Goal: Task Accomplishment & Management: Manage account settings

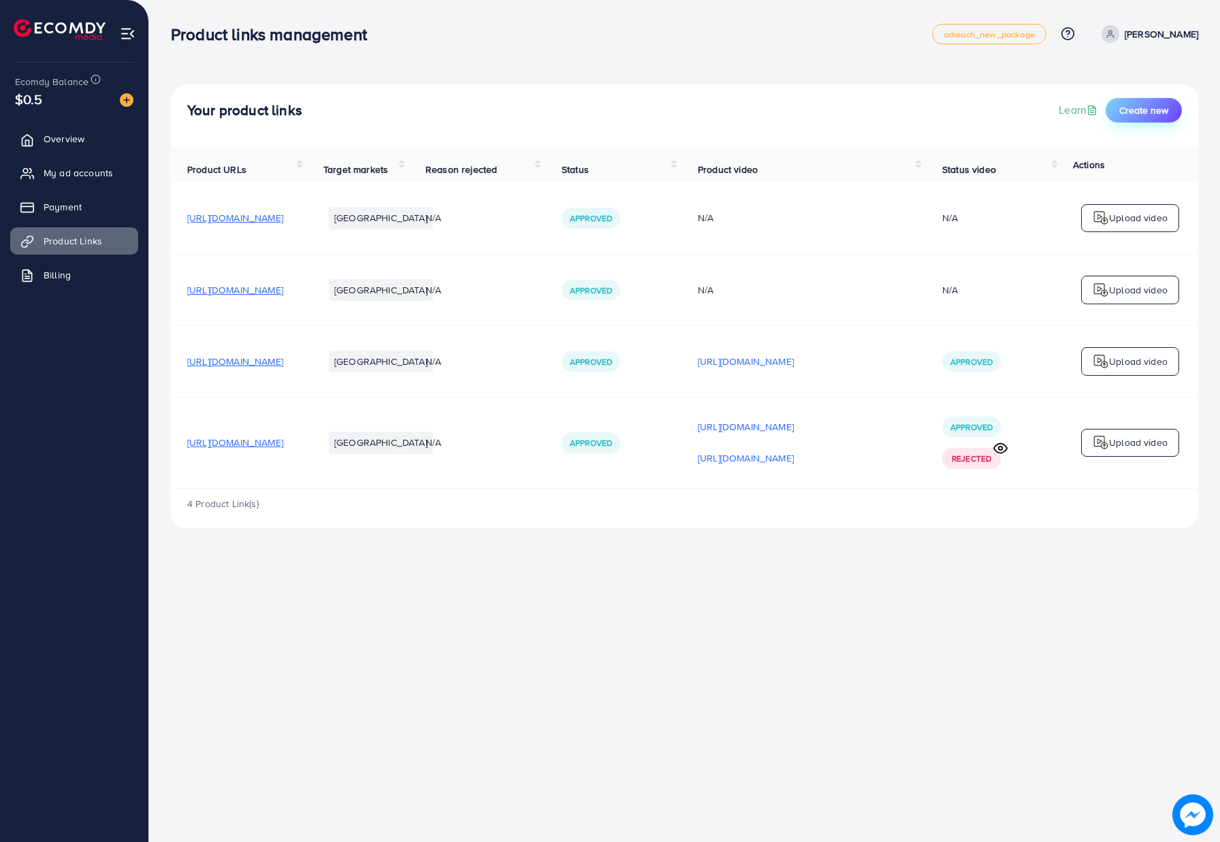
click at [1127, 112] on span "Create new" at bounding box center [1143, 110] width 49 height 14
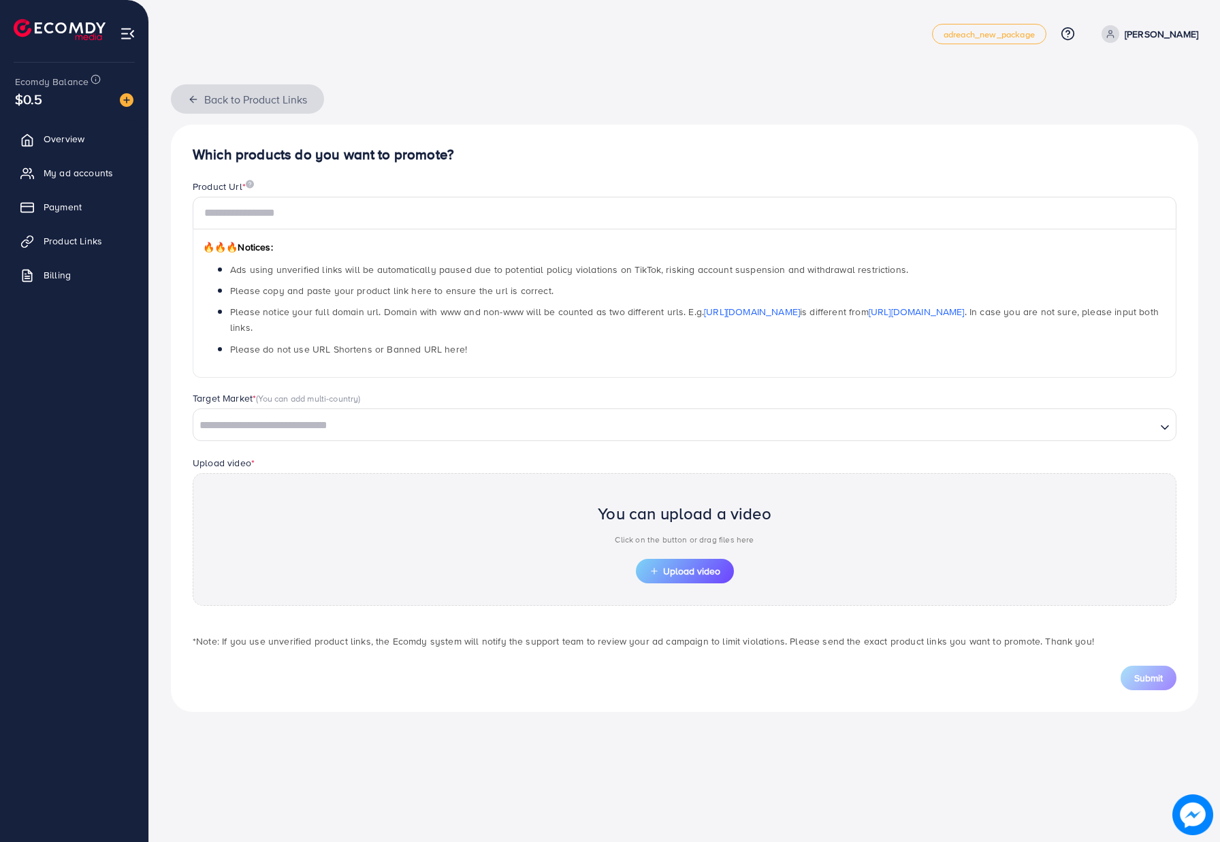
click at [190, 100] on icon "button" at bounding box center [193, 99] width 11 height 11
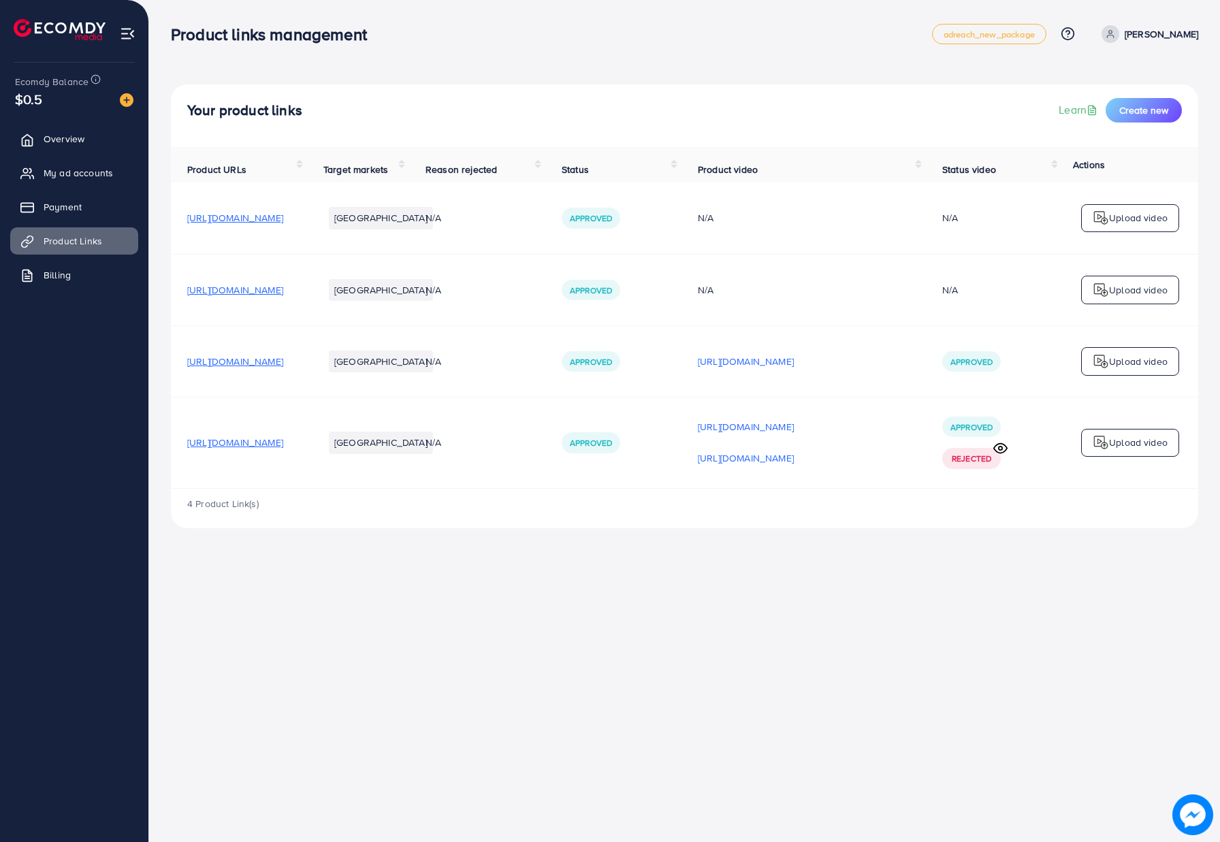
scroll to position [0, 1]
drag, startPoint x: 291, startPoint y: 455, endPoint x: 187, endPoint y: 451, distance: 103.5
click at [187, 451] on td "https://wa.link/pklh2r" at bounding box center [239, 442] width 136 height 91
copy span "https://wa.link/pklh2r"
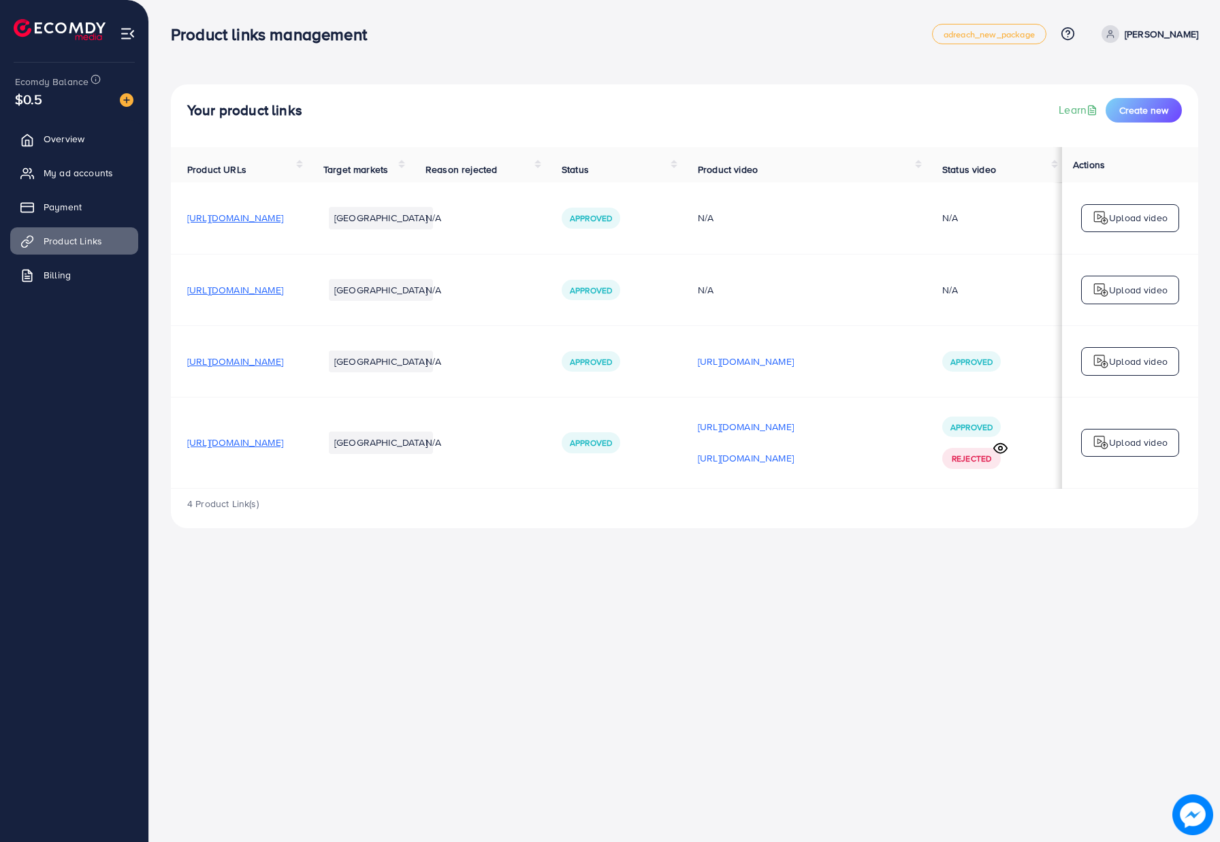
scroll to position [0, 9]
click at [1133, 114] on span "Create new" at bounding box center [1143, 110] width 49 height 14
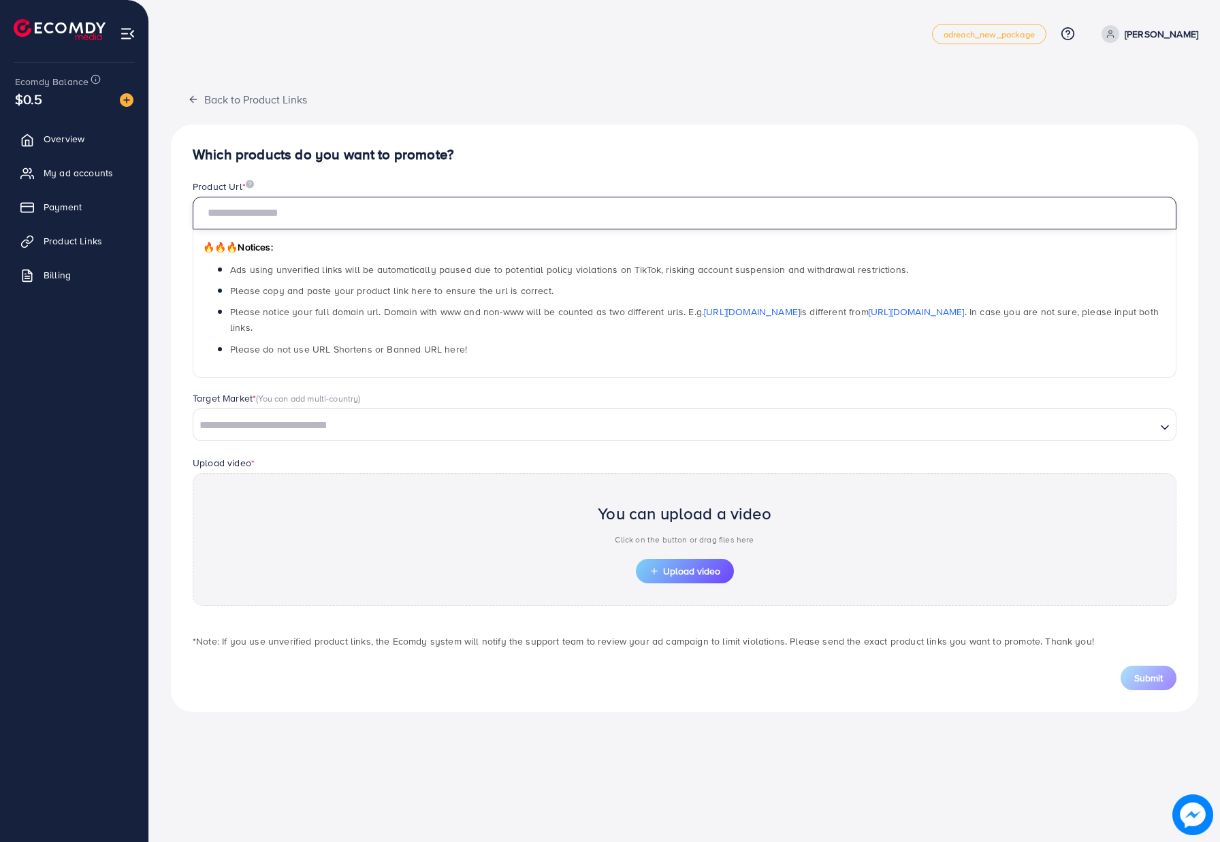
click at [391, 218] on input "text" at bounding box center [684, 213] width 983 height 33
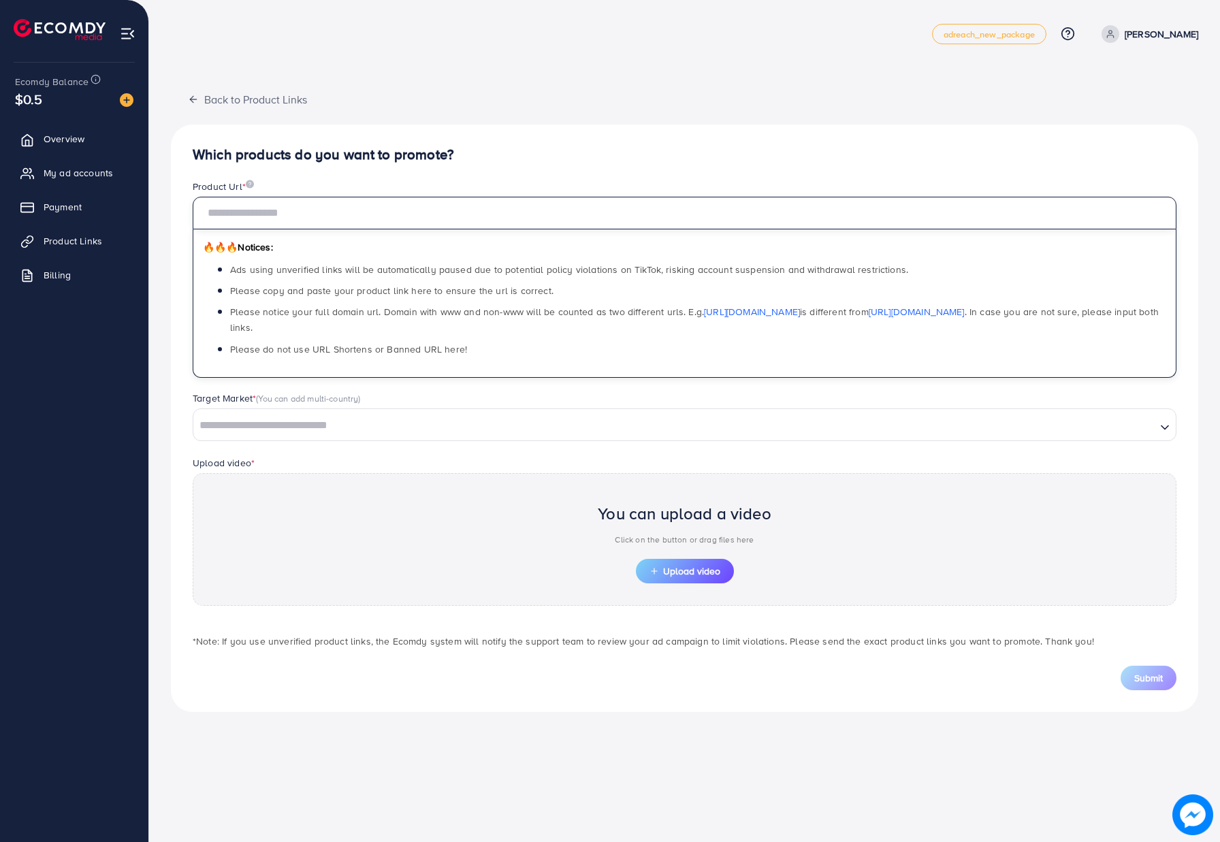
paste input "**********"
type input "**********"
click at [485, 427] on input "Search for option" at bounding box center [675, 425] width 960 height 21
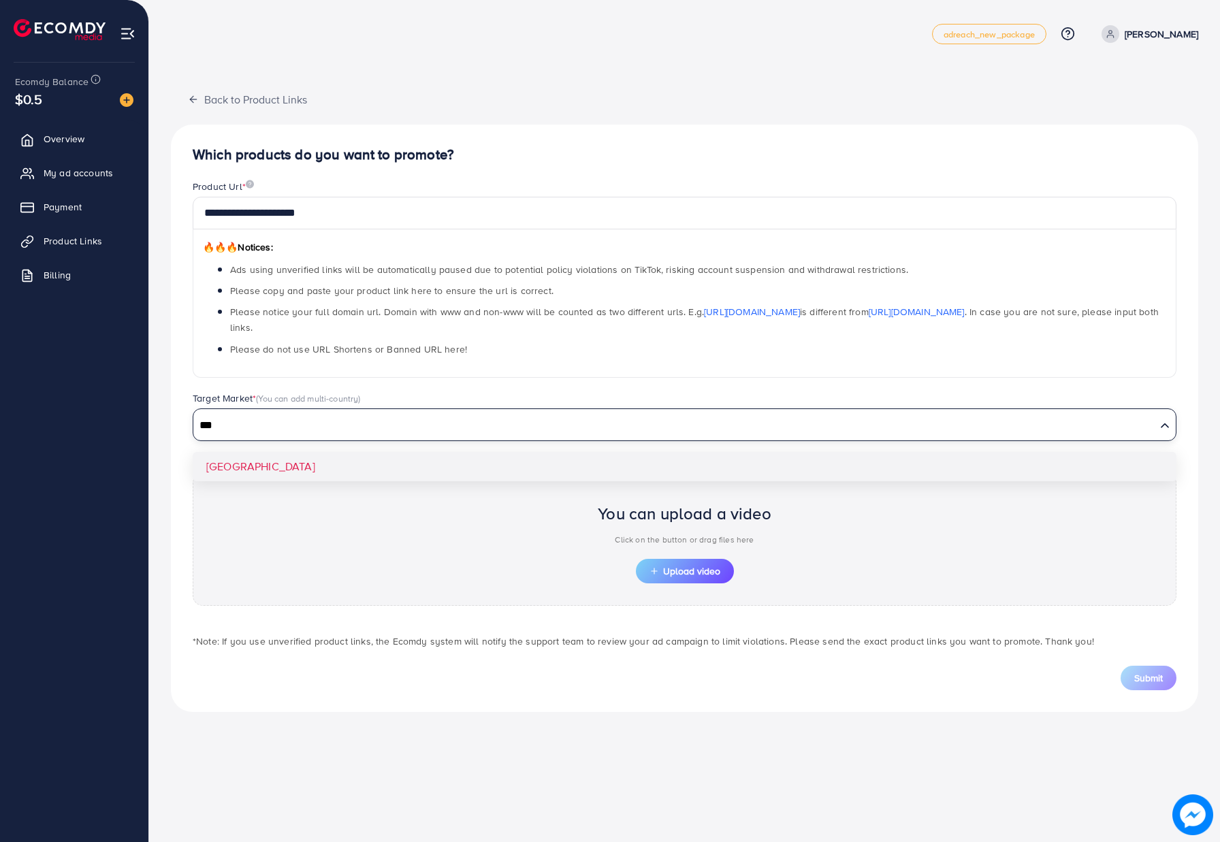
type input "***"
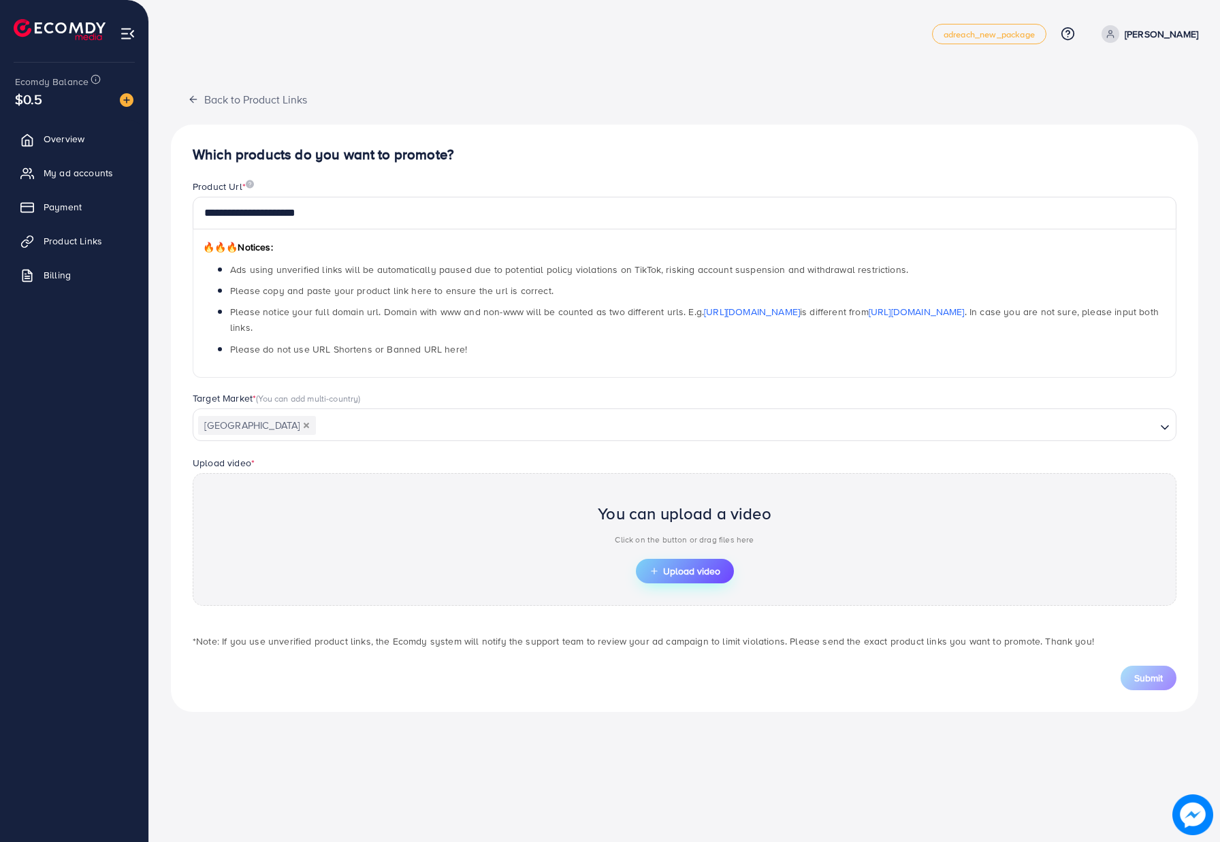
click at [678, 566] on span "Upload video" at bounding box center [684, 571] width 71 height 10
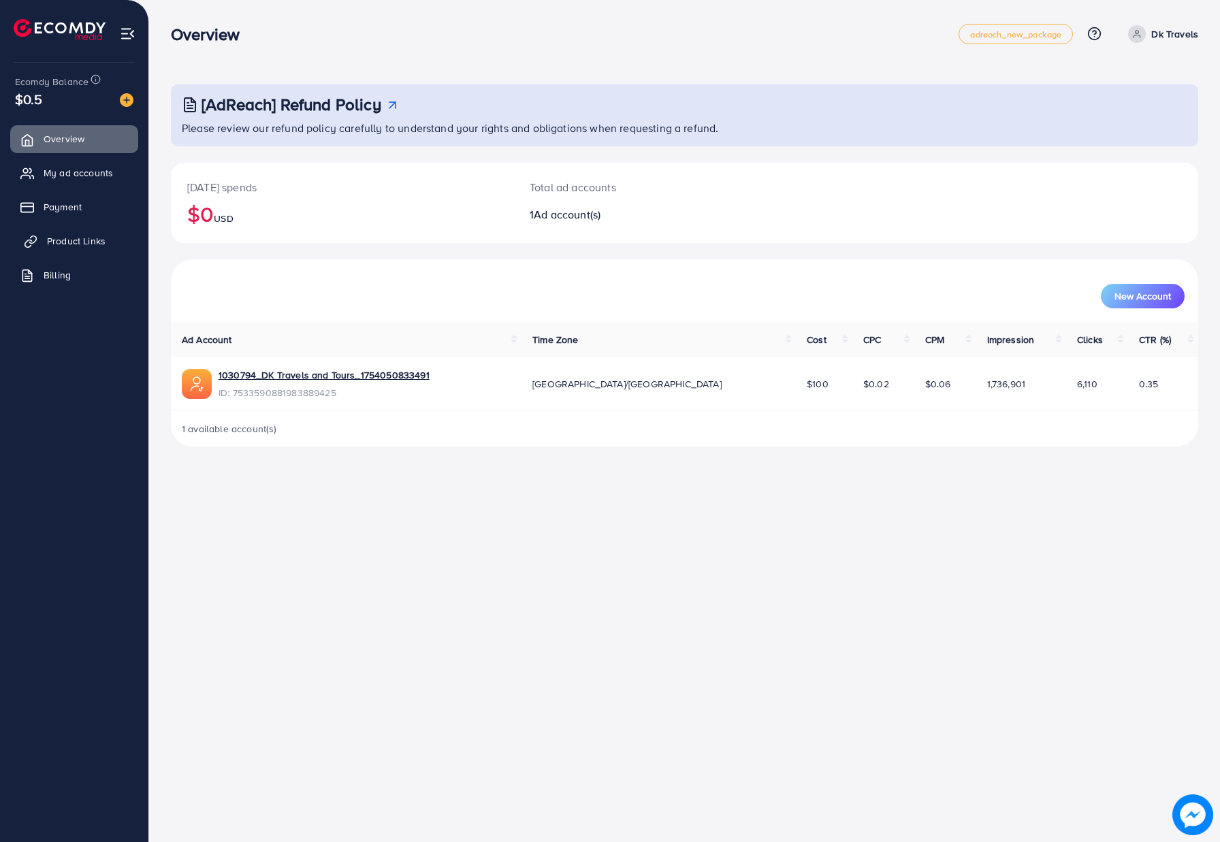
click at [108, 240] on link "Product Links" at bounding box center [74, 240] width 128 height 27
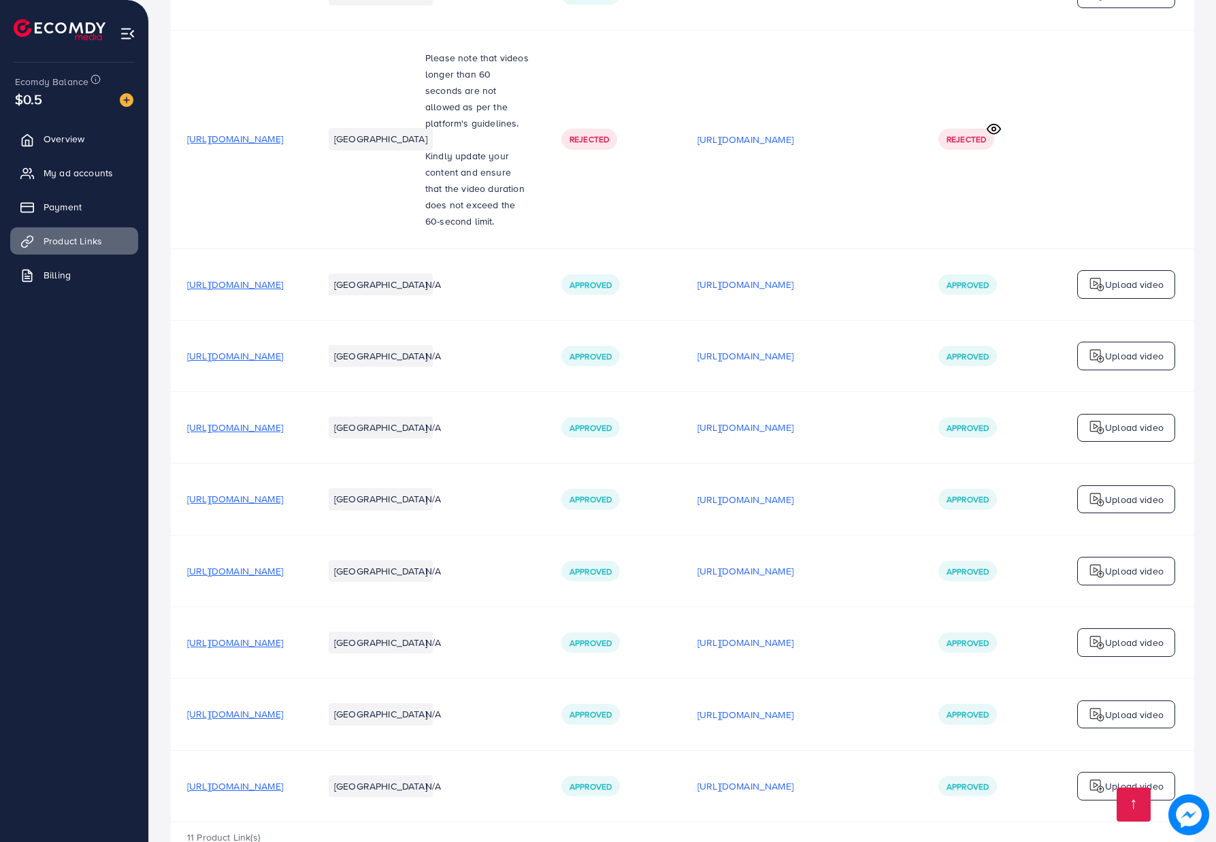
scroll to position [426, 0]
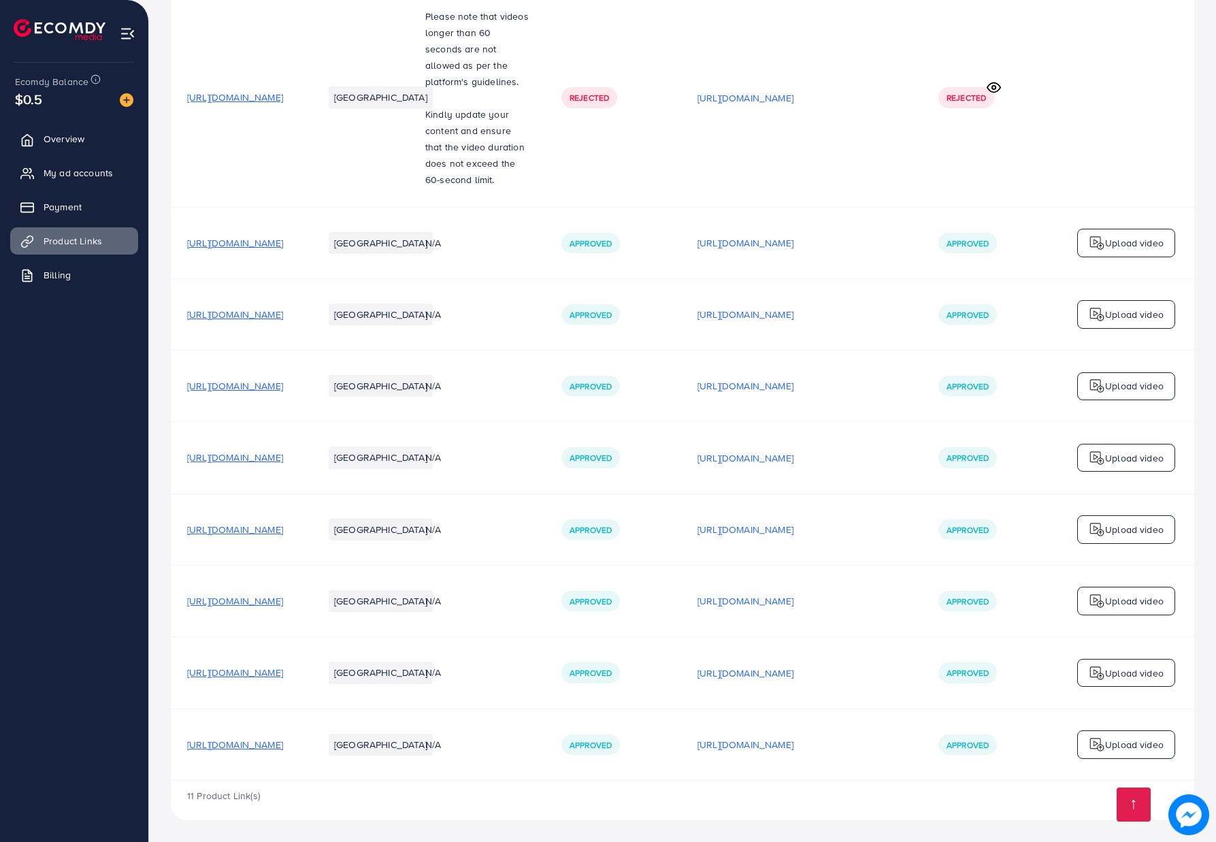
drag, startPoint x: 301, startPoint y: 683, endPoint x: 179, endPoint y: 674, distance: 122.1
click at [179, 674] on td "https://wa.link/pklh2r" at bounding box center [239, 672] width 136 height 71
copy span "https://wa.link/pklh2r"
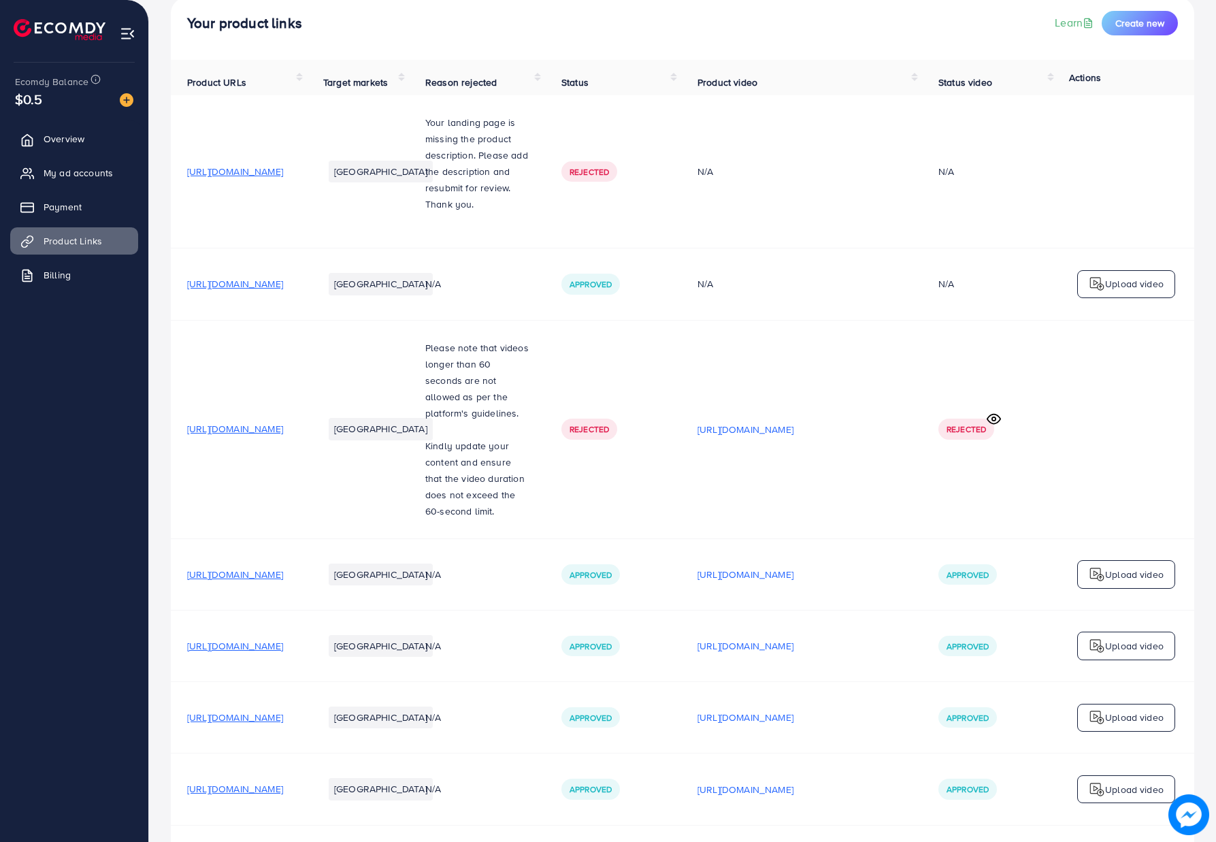
scroll to position [73, 0]
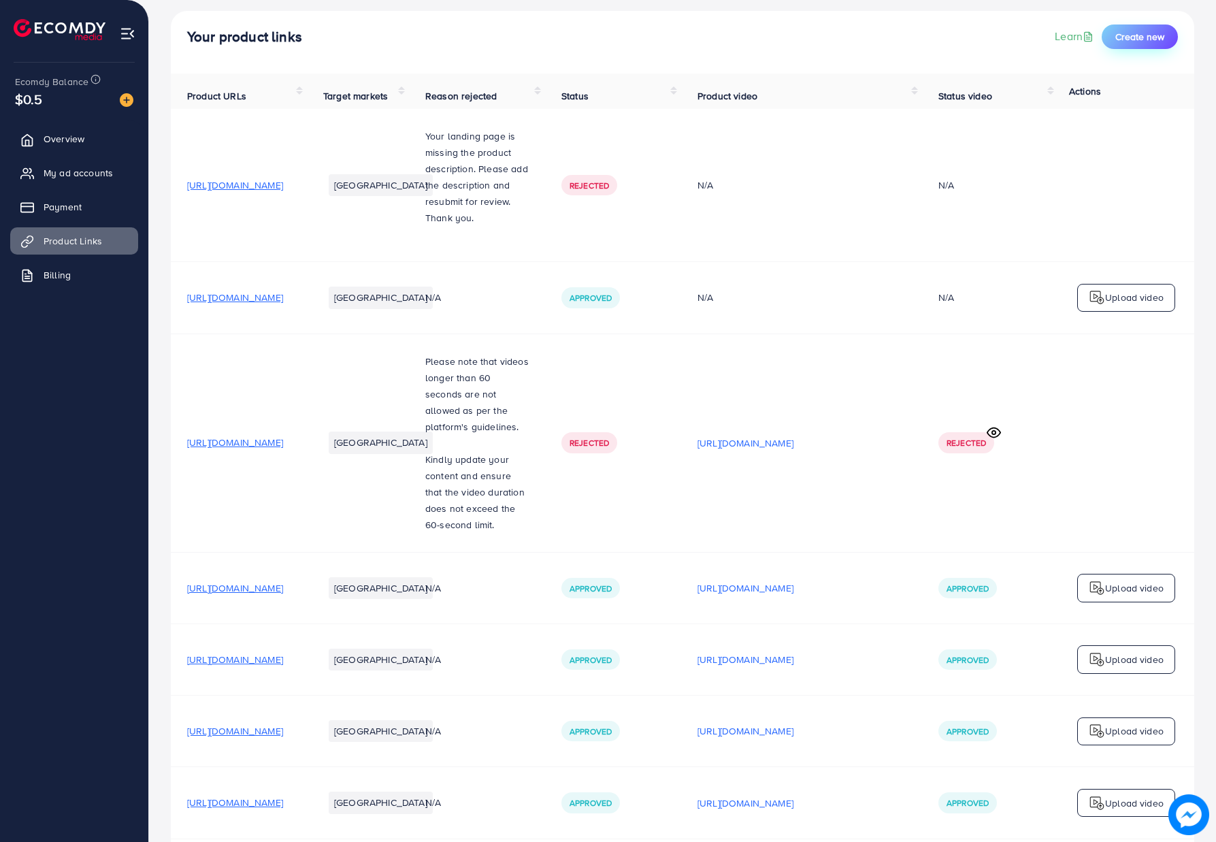
click at [1139, 37] on span "Create new" at bounding box center [1139, 37] width 49 height 14
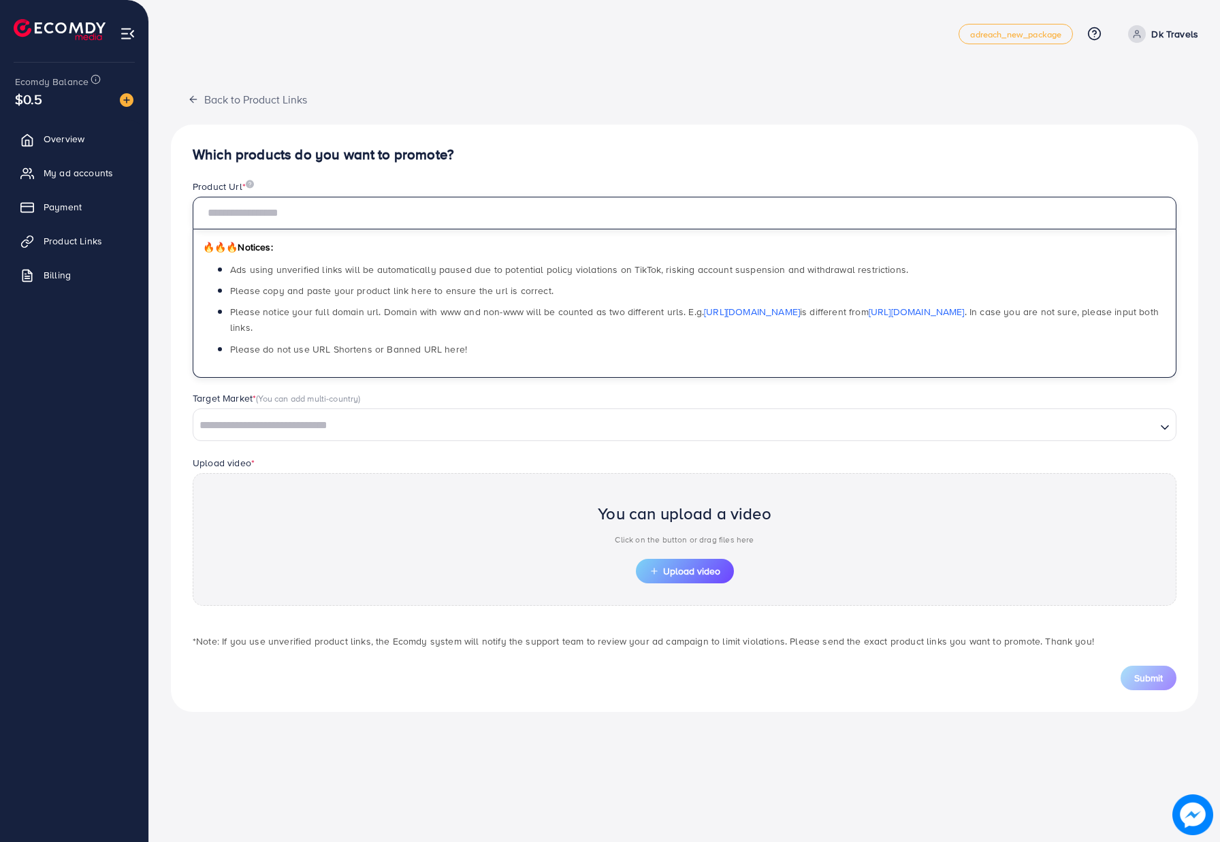
click at [450, 209] on input "text" at bounding box center [684, 213] width 983 height 33
paste input "**********"
type input "**********"
click at [483, 417] on input "Search for option" at bounding box center [675, 425] width 960 height 21
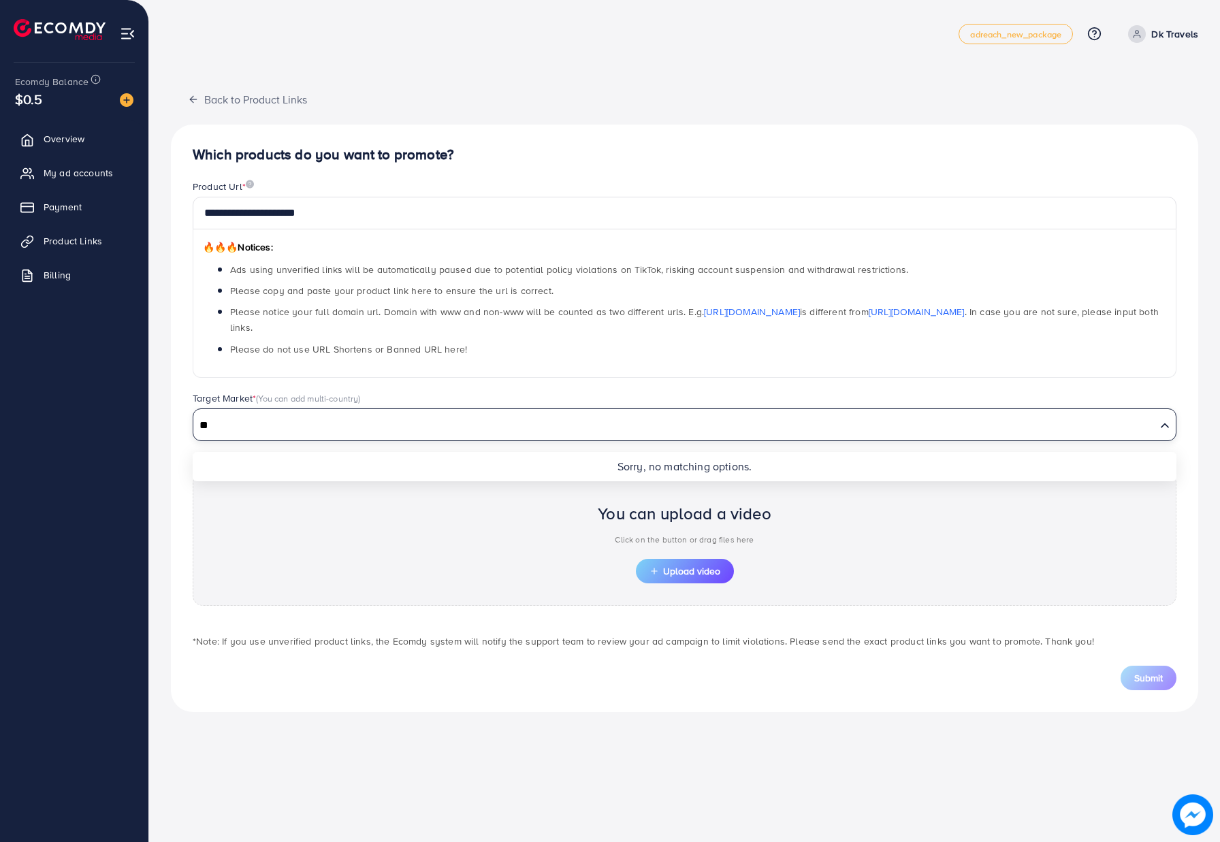
type input "*"
type input "***"
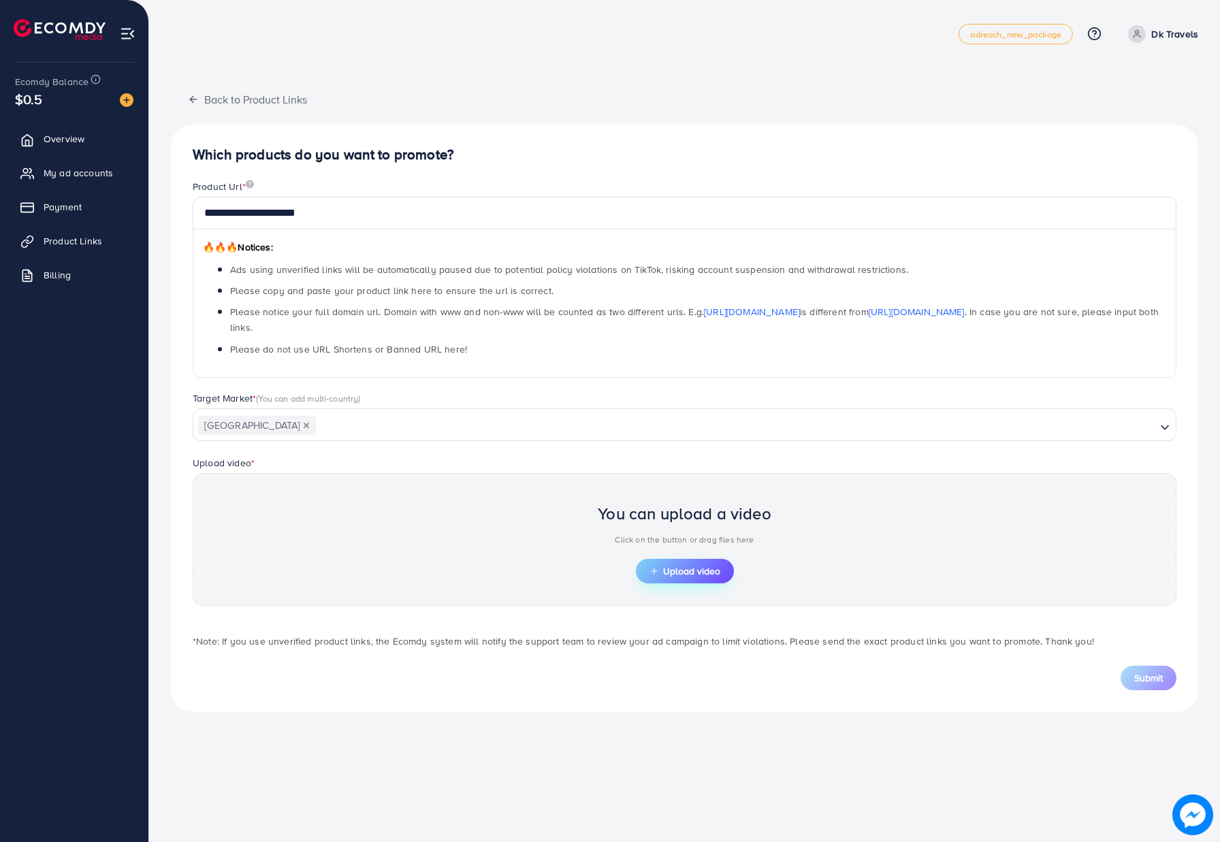
click at [681, 568] on span "Upload video" at bounding box center [684, 571] width 71 height 10
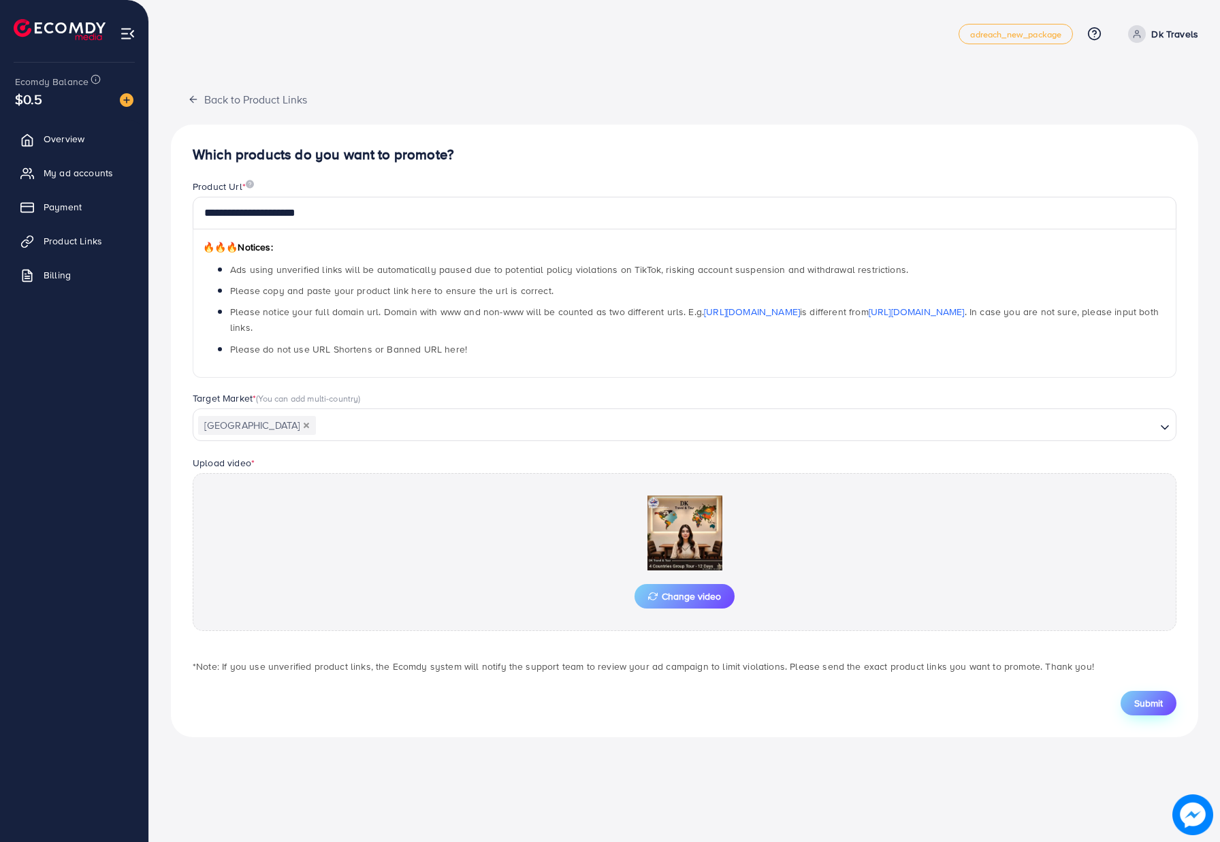
click at [1149, 696] on span "Submit" at bounding box center [1148, 703] width 29 height 14
click at [1154, 696] on span "Submit" at bounding box center [1148, 703] width 29 height 14
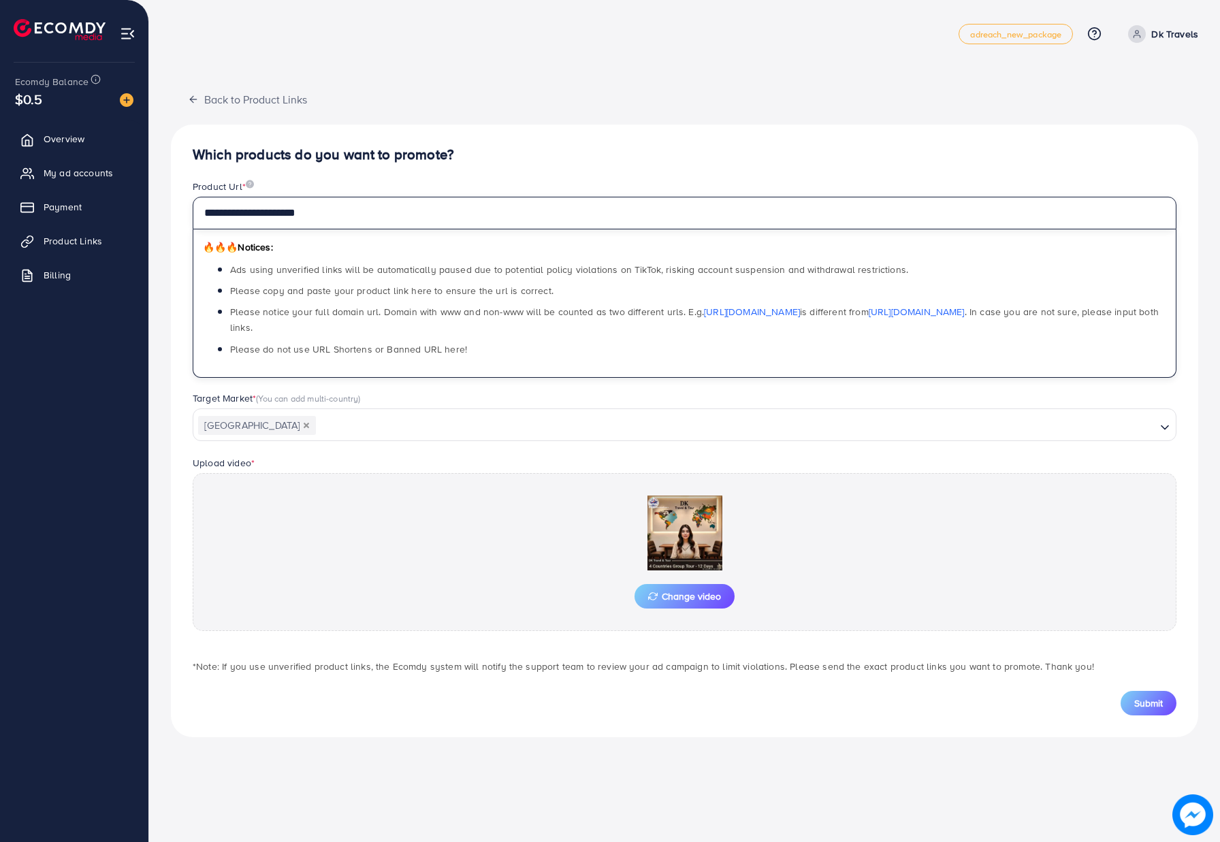
click at [365, 210] on input "**********" at bounding box center [684, 213] width 983 height 33
paste input "**********"
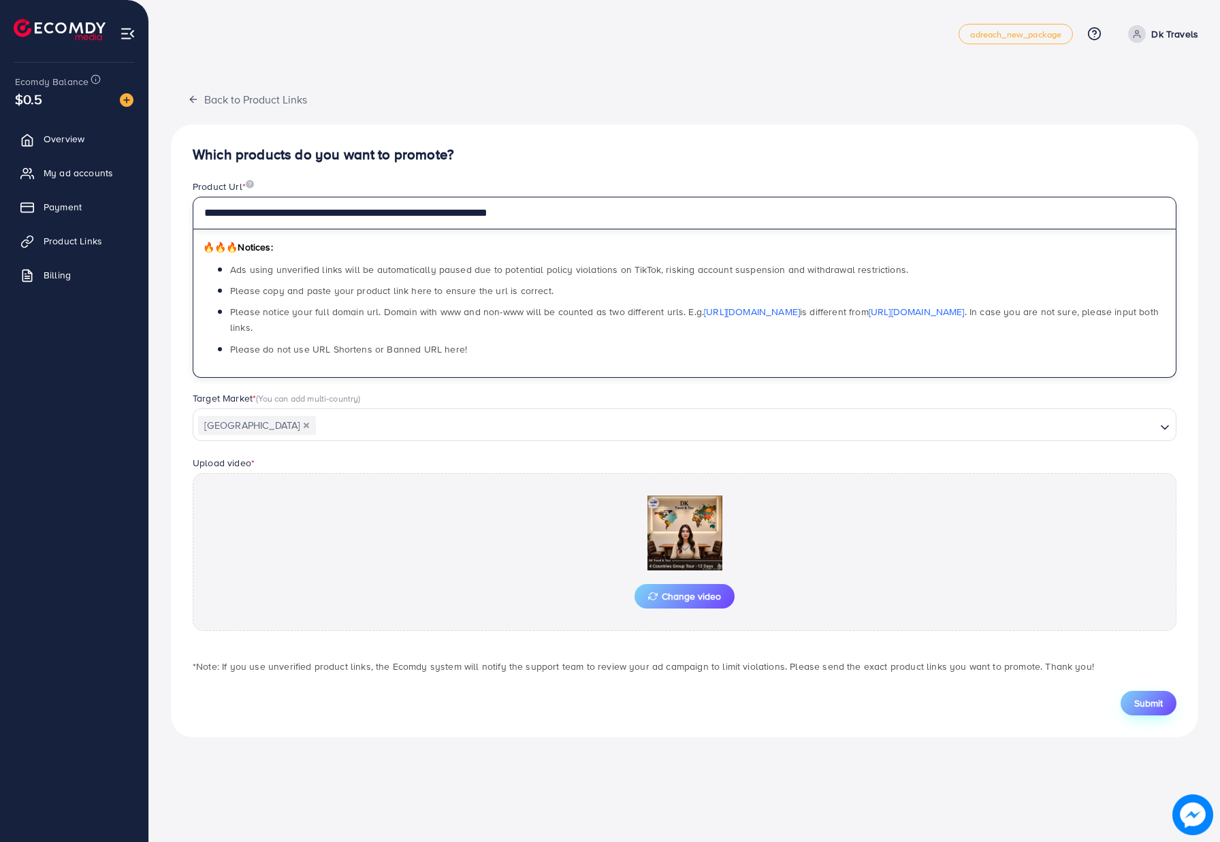
type input "**********"
click at [1147, 696] on span "Submit" at bounding box center [1148, 703] width 29 height 14
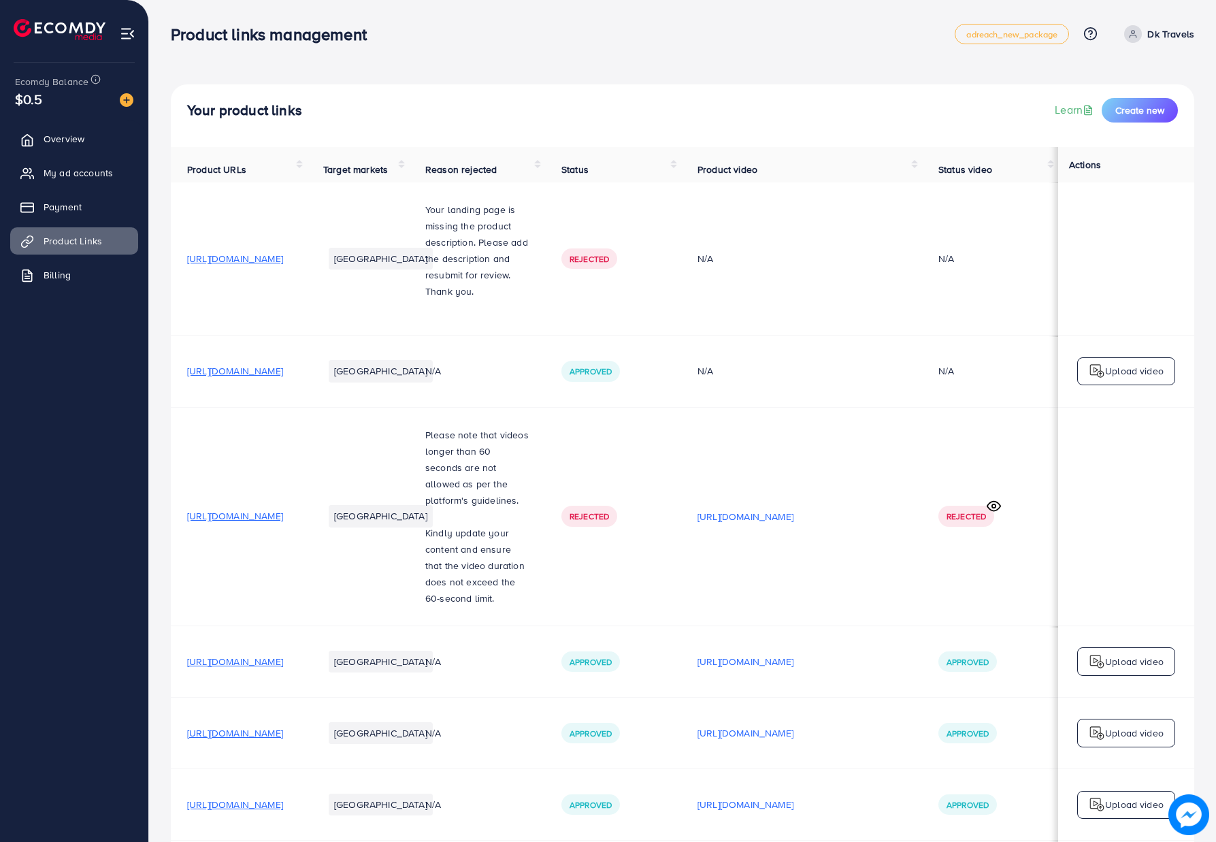
click at [458, 54] on nav "Product links management adreach_new_package Help Center Contact Support Plans …" at bounding box center [683, 34] width 1024 height 48
click at [1174, 35] on p "Dk Travels" at bounding box center [1170, 34] width 47 height 16
drag, startPoint x: 753, startPoint y: 54, endPoint x: 736, endPoint y: 76, distance: 27.8
click at [753, 54] on nav "Product links management adreach_new_package Help Center Contact Support Plans …" at bounding box center [683, 34] width 1024 height 48
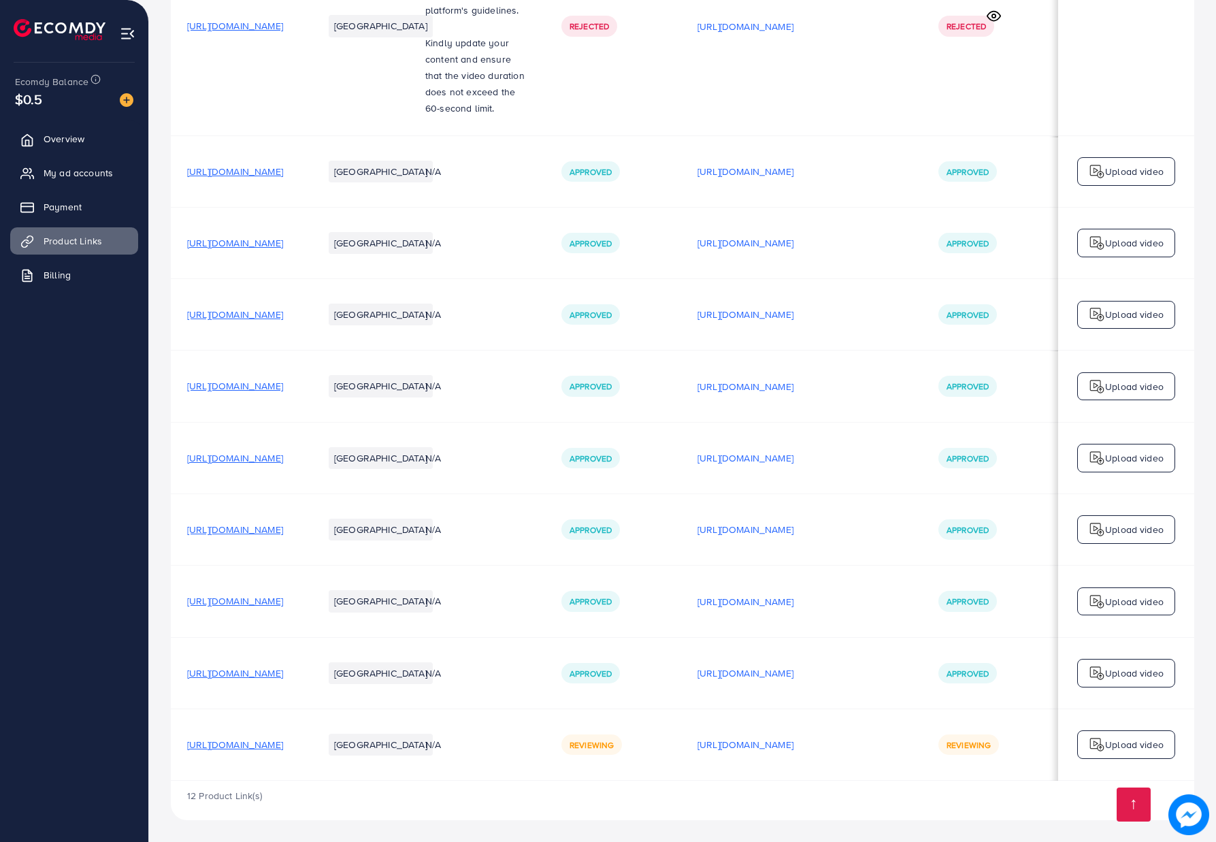
click at [545, 713] on td "N/A" at bounding box center [477, 743] width 136 height 71
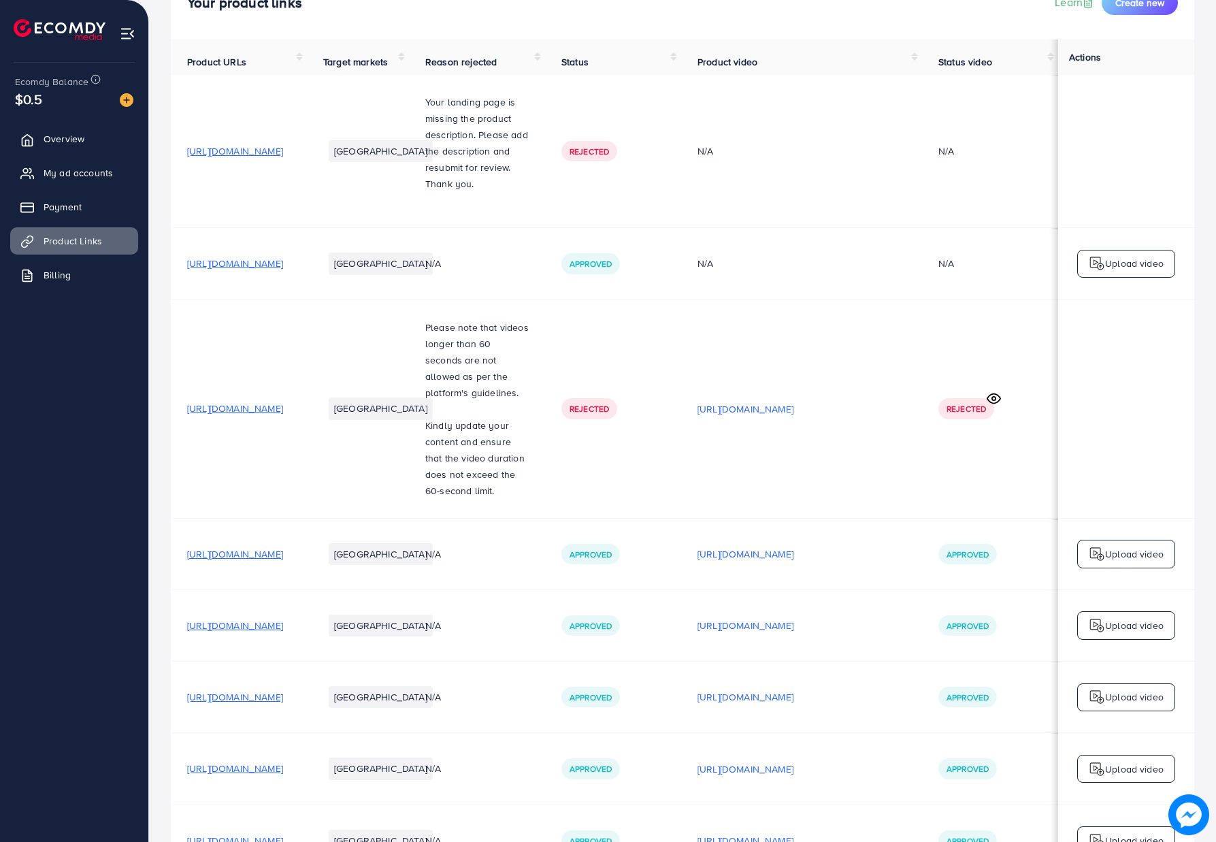
scroll to position [0, 0]
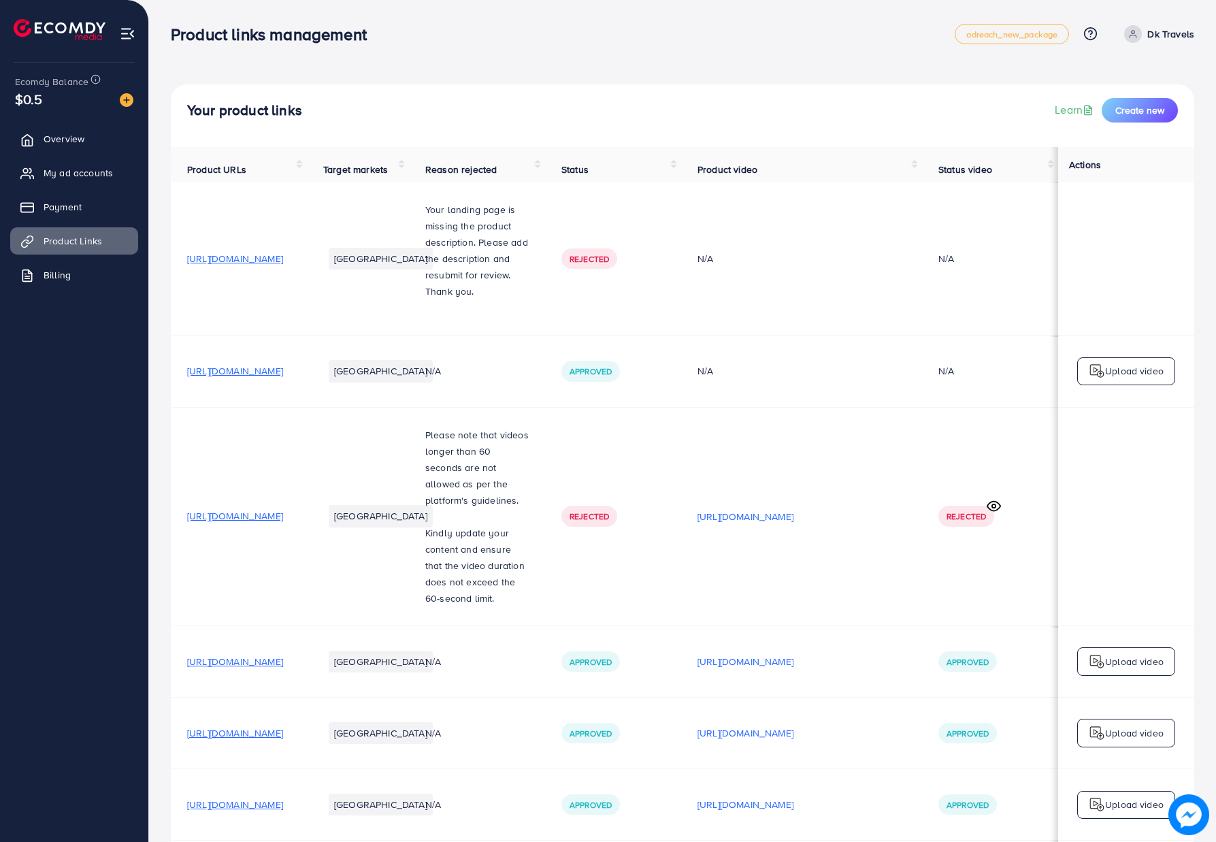
click at [647, 66] on div "Your product links Learn Create new Product URLs Target markets Reason rejected…" at bounding box center [682, 666] width 1067 height 1332
click at [1171, 39] on p "Dk Travels" at bounding box center [1170, 34] width 47 height 16
click at [1124, 111] on span "Log out" at bounding box center [1112, 111] width 37 height 16
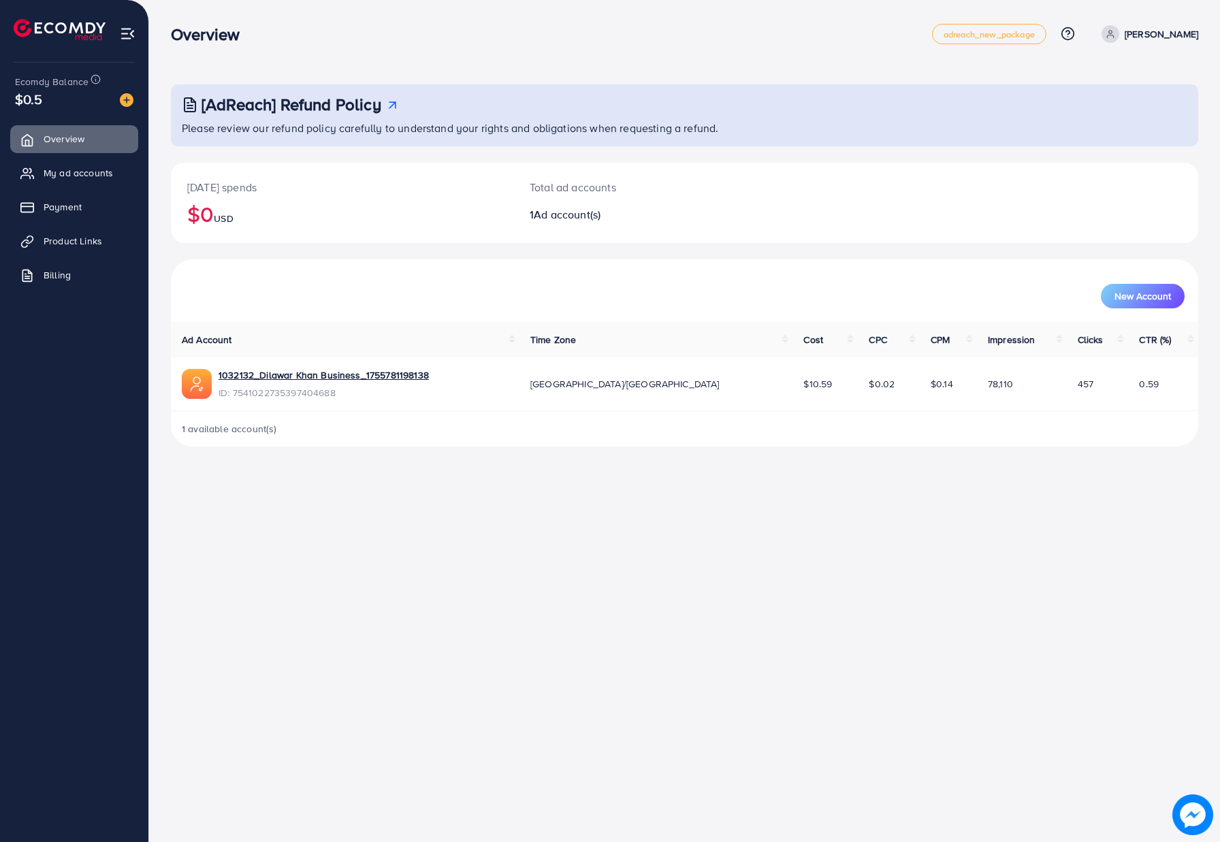
click at [517, 525] on div "Overview adreach_new_package Help Center Contact Support Plans and Pricing Term…" at bounding box center [610, 421] width 1220 height 842
click at [116, 243] on link "Product Links" at bounding box center [74, 240] width 128 height 27
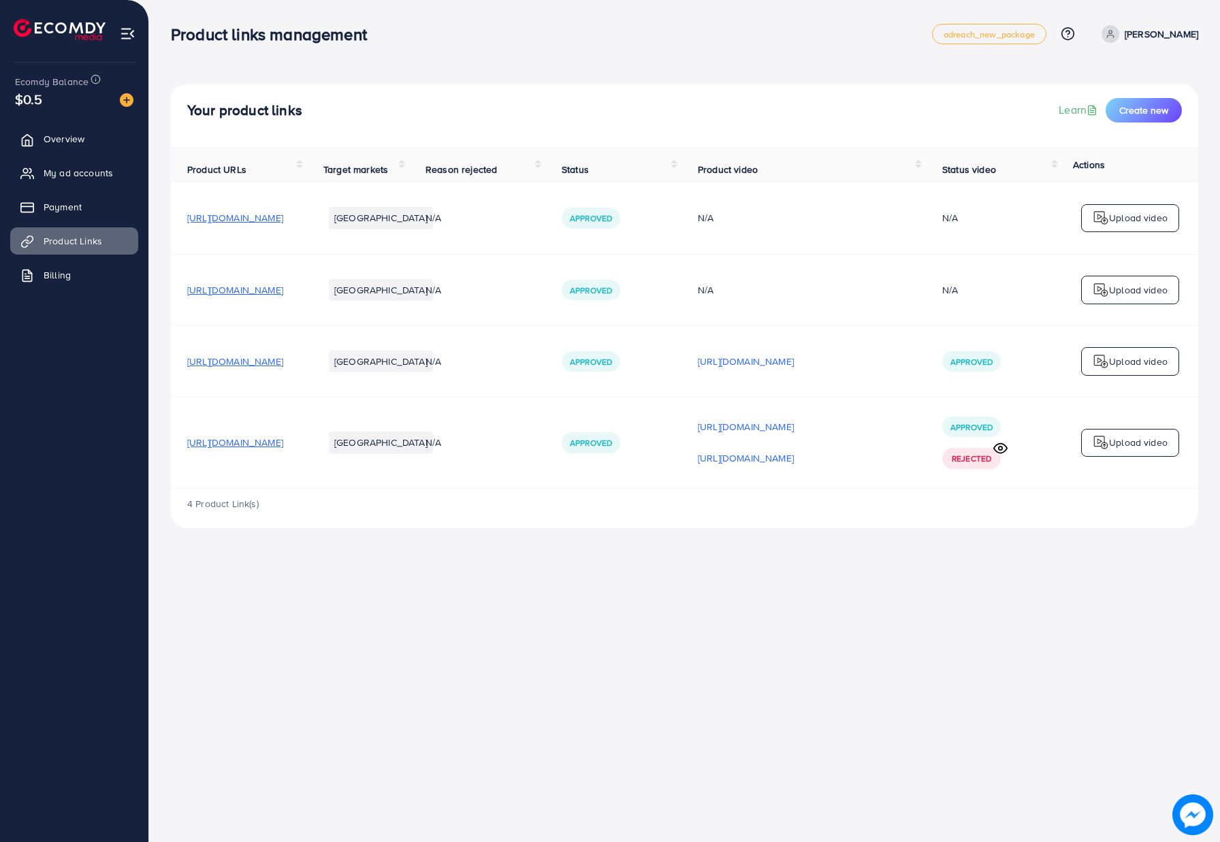
click at [519, 634] on div "Product links management adreach_new_package Help Center Contact Support Plans …" at bounding box center [610, 421] width 1220 height 842
click at [623, 615] on div "Product links management adreach_new_package Help Center Contact Support Plans …" at bounding box center [610, 421] width 1220 height 842
click at [1124, 114] on span "Create new" at bounding box center [1143, 110] width 49 height 14
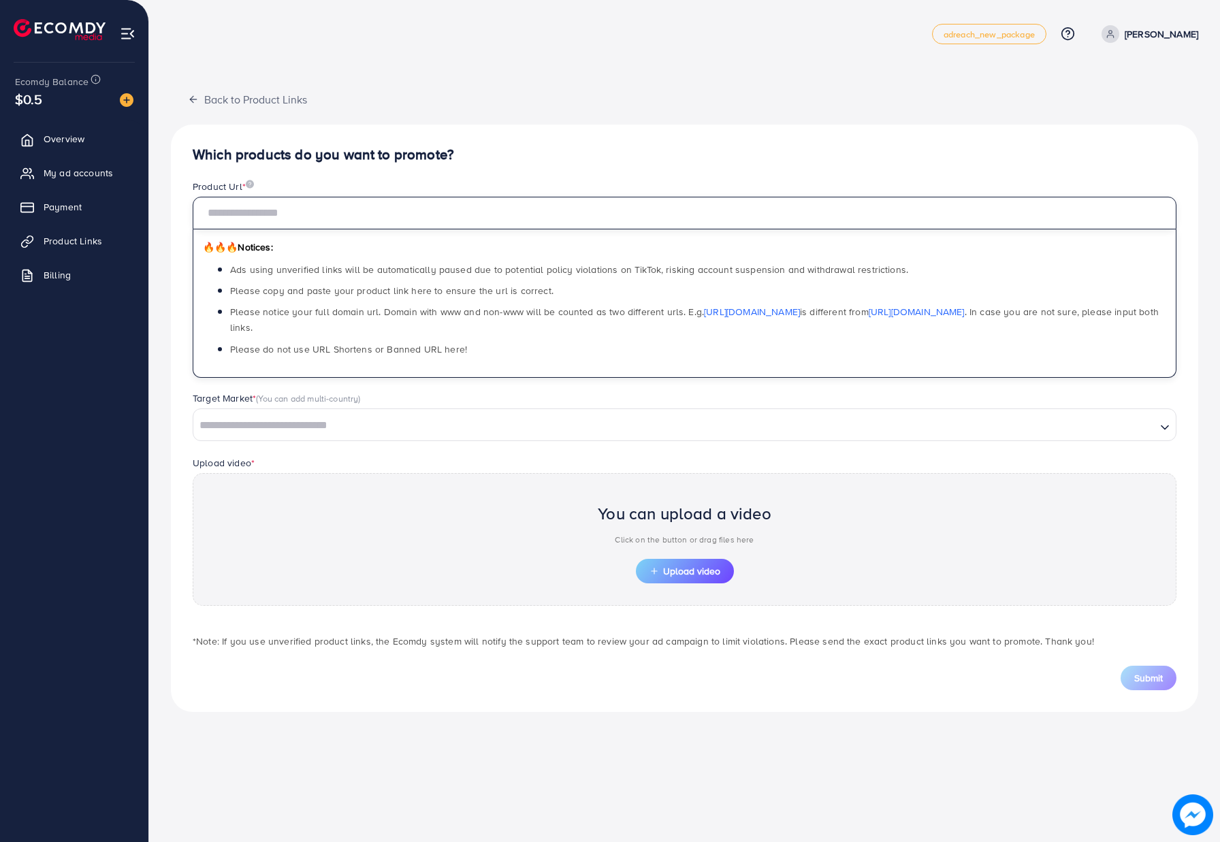
click at [421, 208] on input "text" at bounding box center [684, 213] width 983 height 33
paste input "**********"
type input "**********"
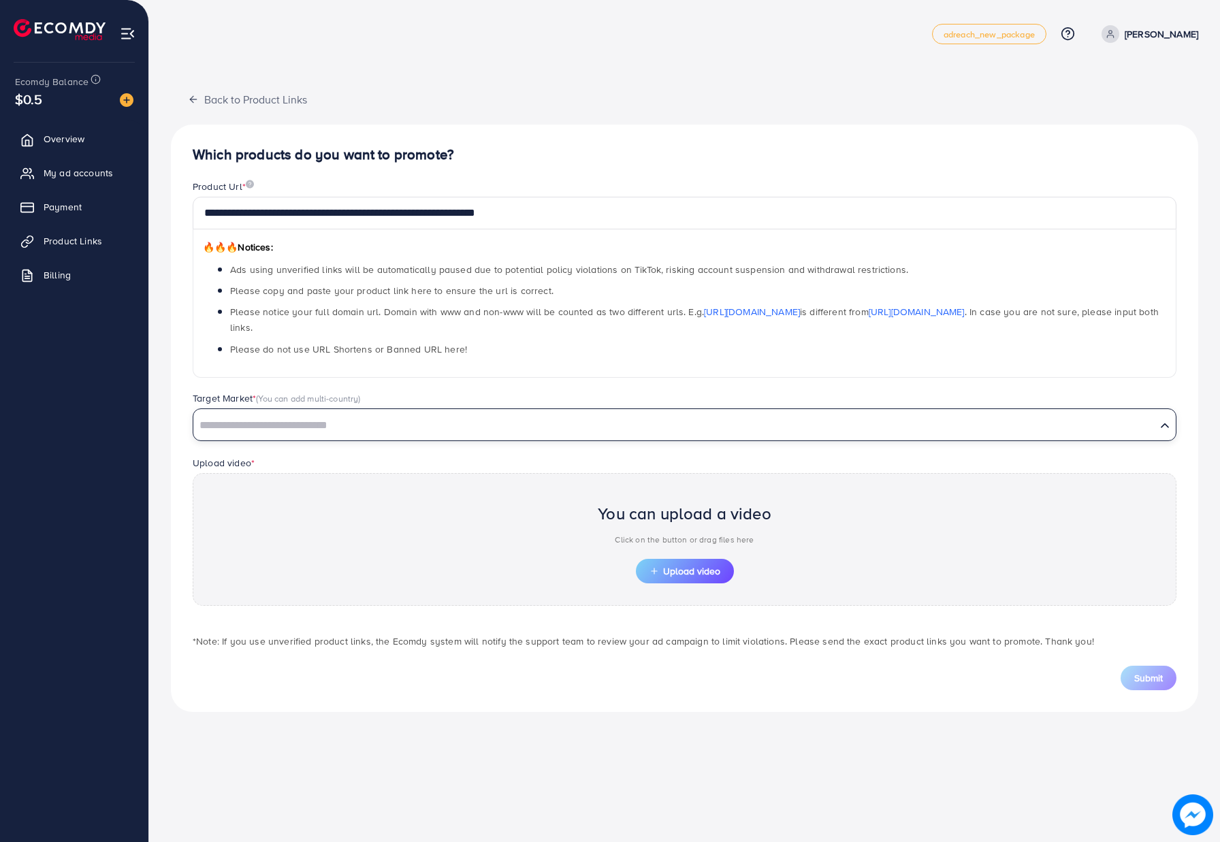
click at [483, 429] on input "Search for option" at bounding box center [675, 425] width 960 height 21
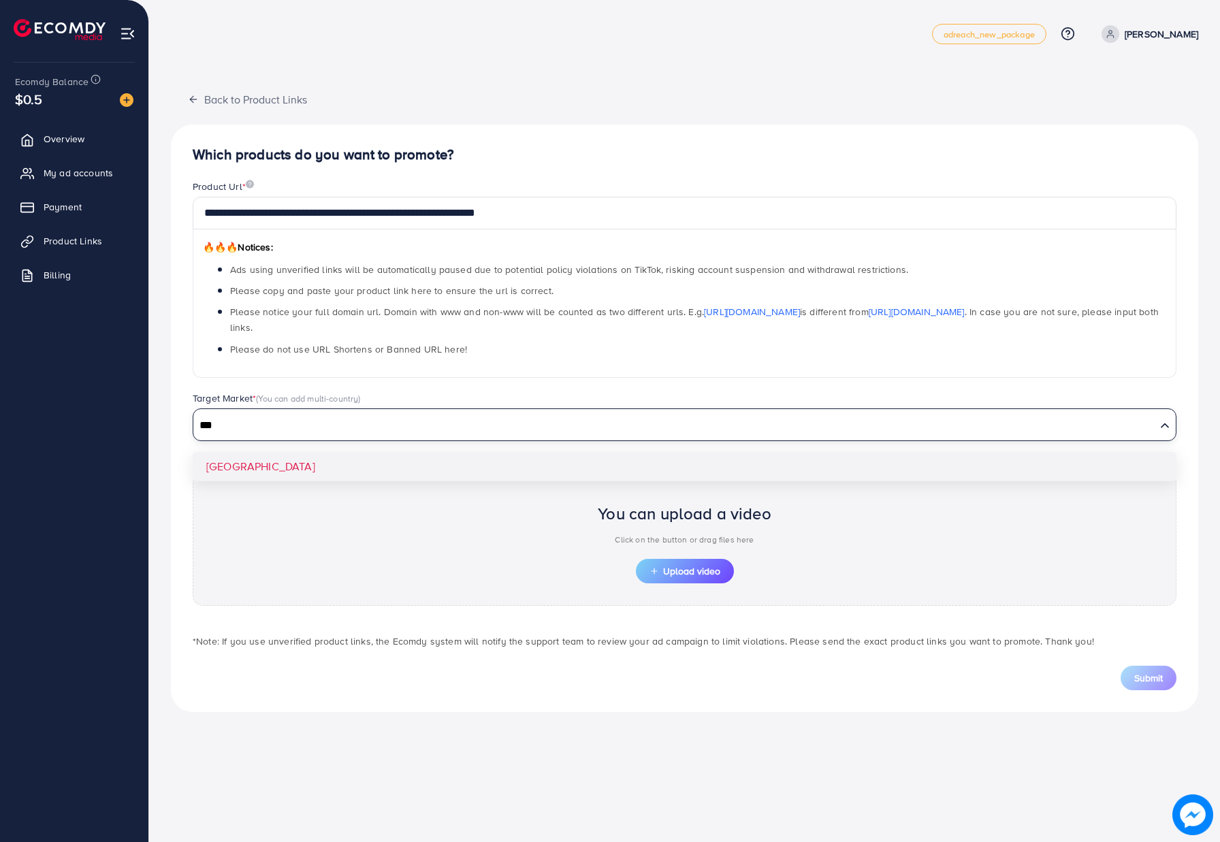
type input "***"
click at [472, 465] on div "**********" at bounding box center [684, 418] width 1027 height 587
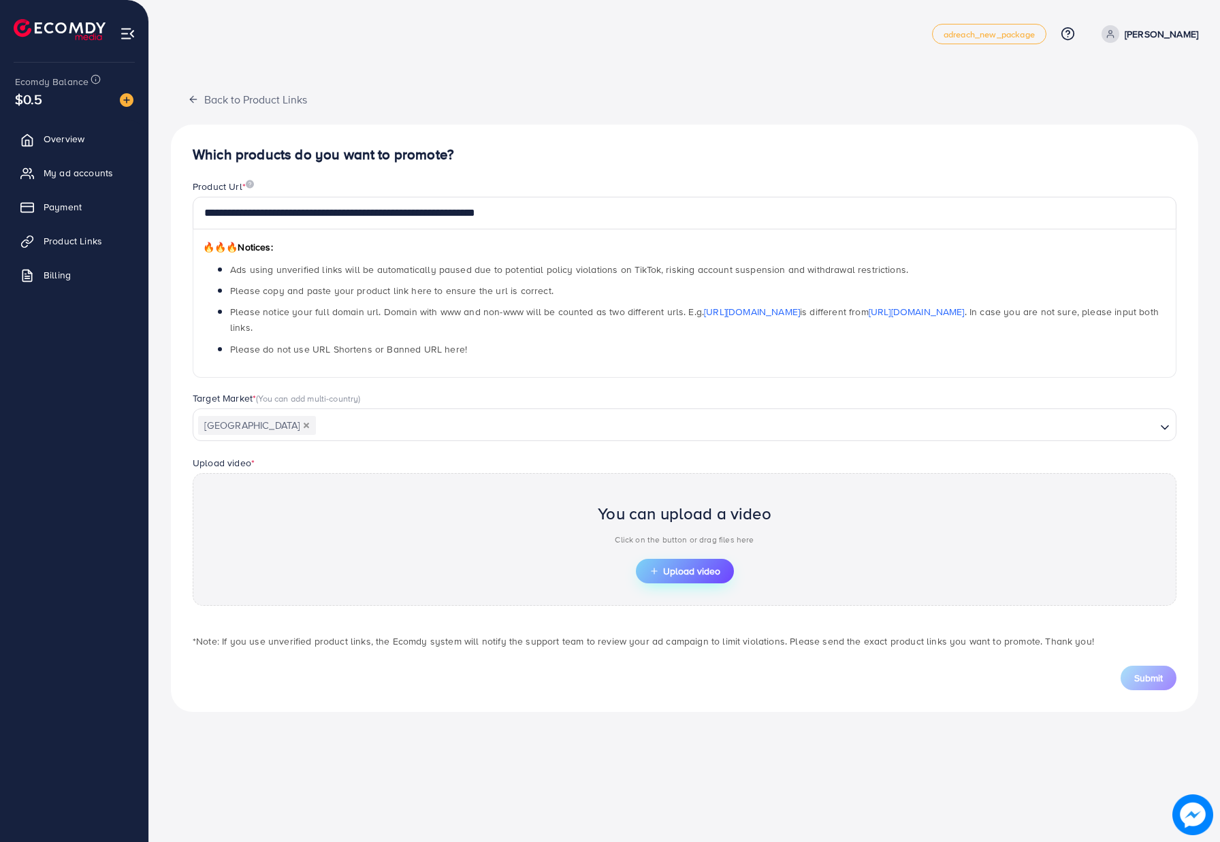
click at [659, 571] on span "Upload video" at bounding box center [684, 571] width 71 height 10
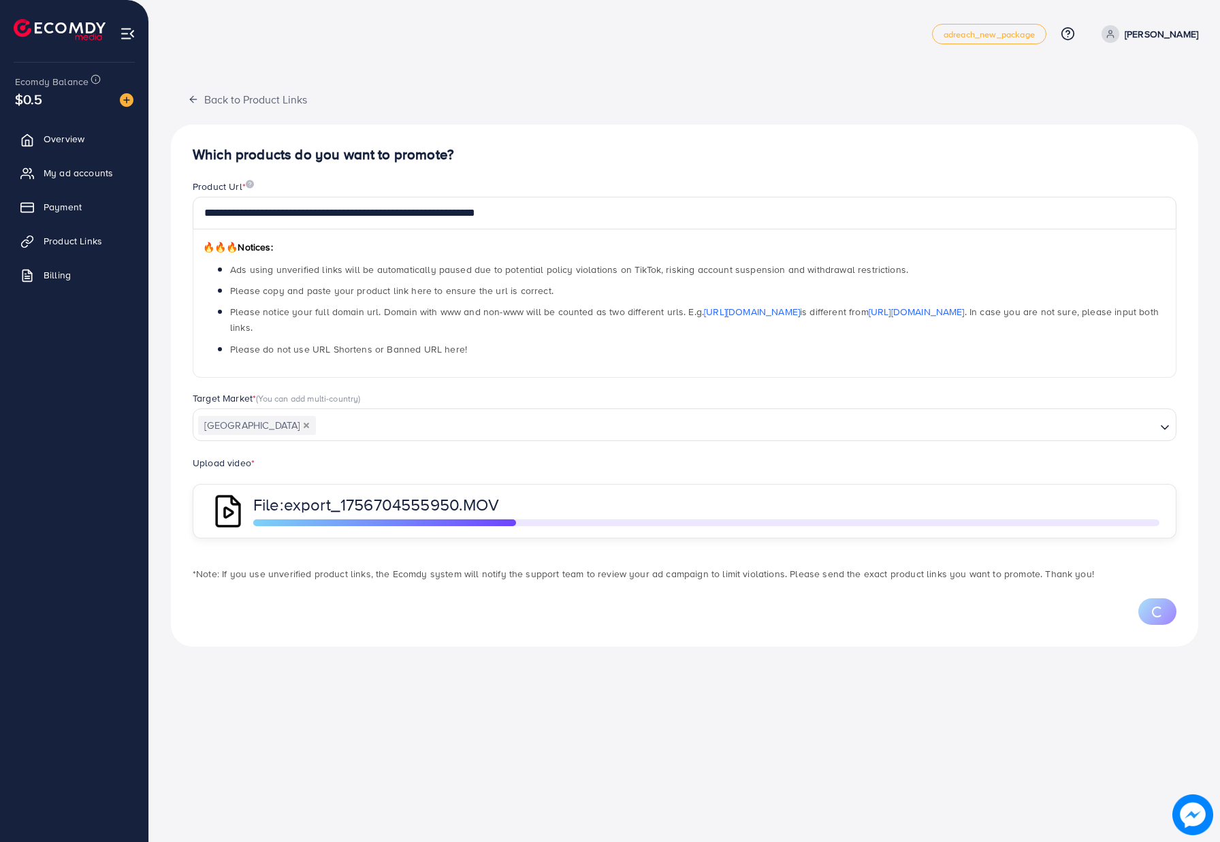
click at [332, 461] on div "Upload video * File: export_1756704555950.MOV" at bounding box center [684, 497] width 1005 height 84
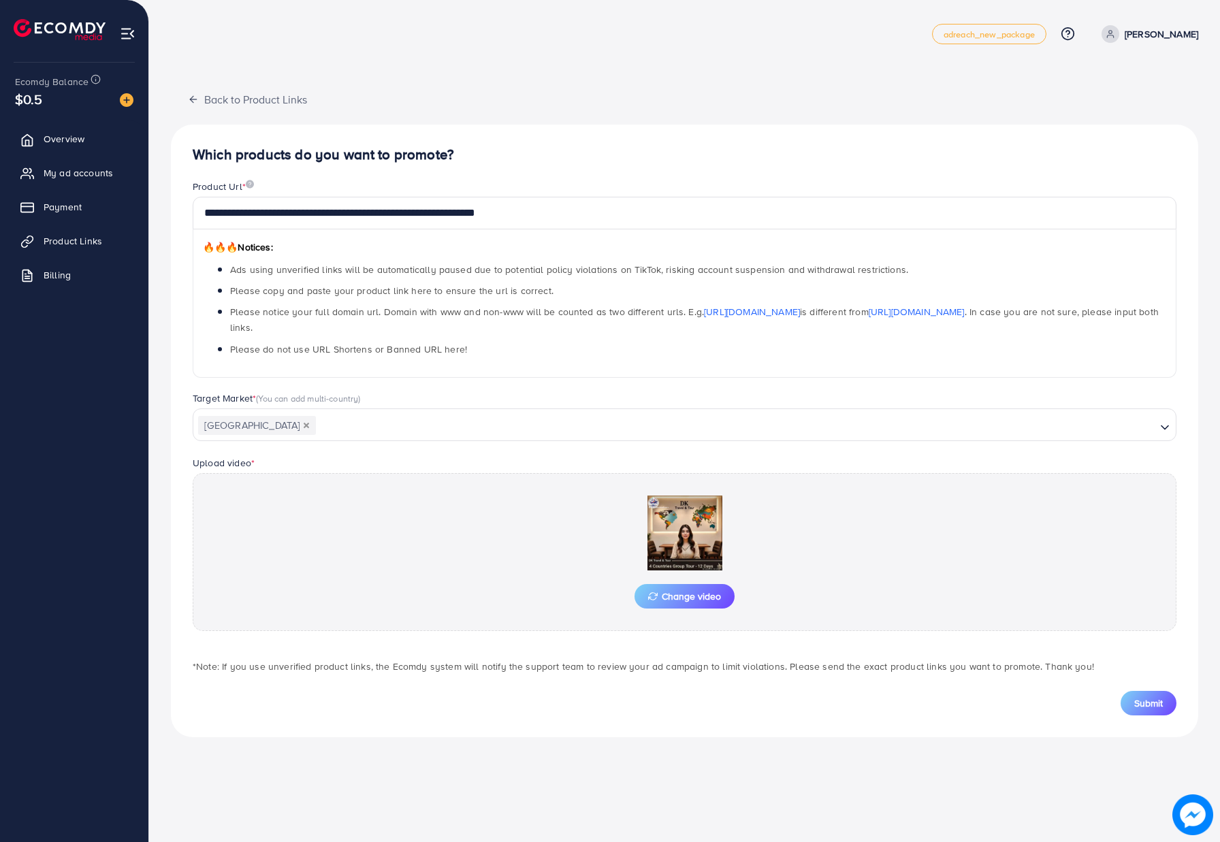
click at [331, 447] on div "Target Market * (You can add multi-country) Pakistan Loading..." at bounding box center [684, 422] width 1005 height 63
click at [333, 451] on div "Target Market * (You can add multi-country) Pakistan Loading..." at bounding box center [684, 422] width 1005 height 63
click at [1145, 699] on span "Submit" at bounding box center [1148, 703] width 29 height 14
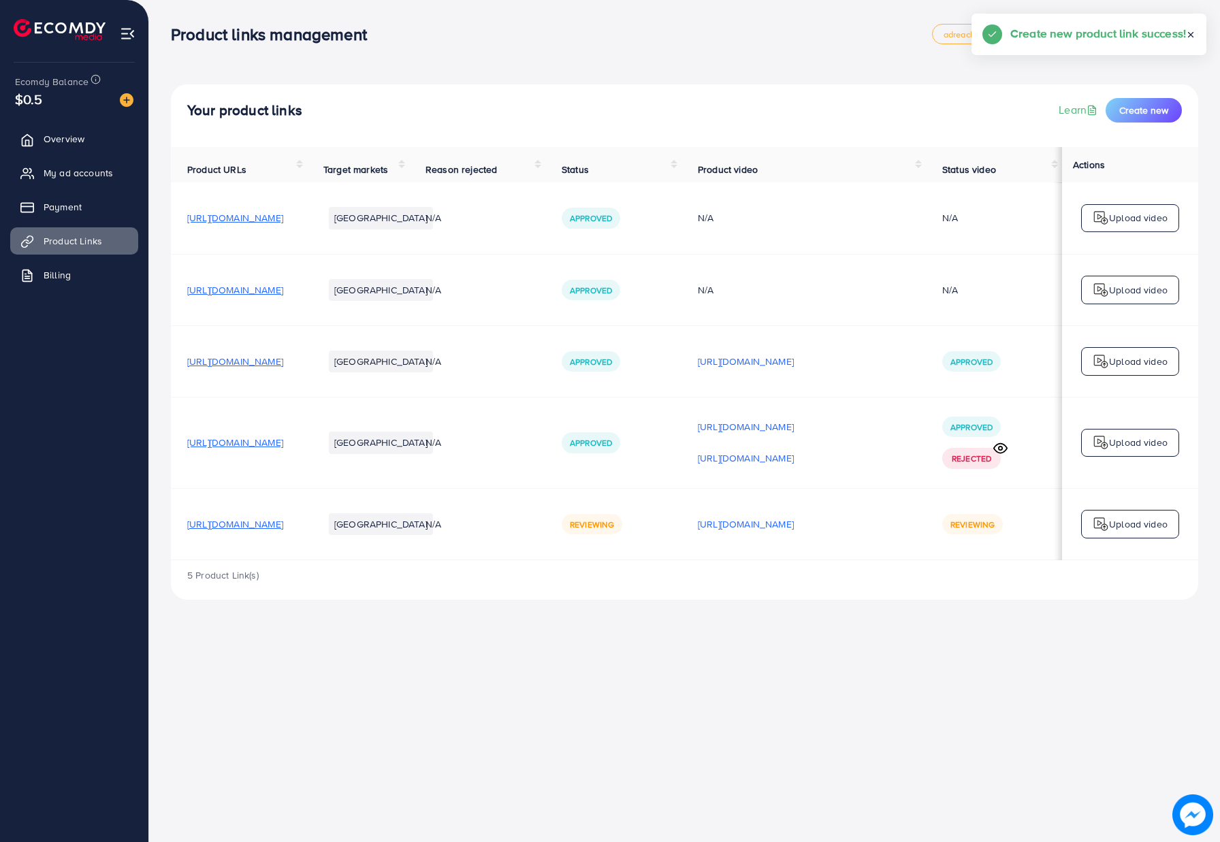
click at [609, 44] on div "Product links management adreach_new_package Help Center Contact Support Plans …" at bounding box center [684, 34] width 1027 height 38
click at [616, 44] on div "Product links management adreach_new_package Help Center Contact Support Plans …" at bounding box center [684, 34] width 1027 height 38
click at [1119, 31] on span at bounding box center [1110, 34] width 18 height 18
click at [1120, 111] on span "Log out" at bounding box center [1116, 111] width 37 height 16
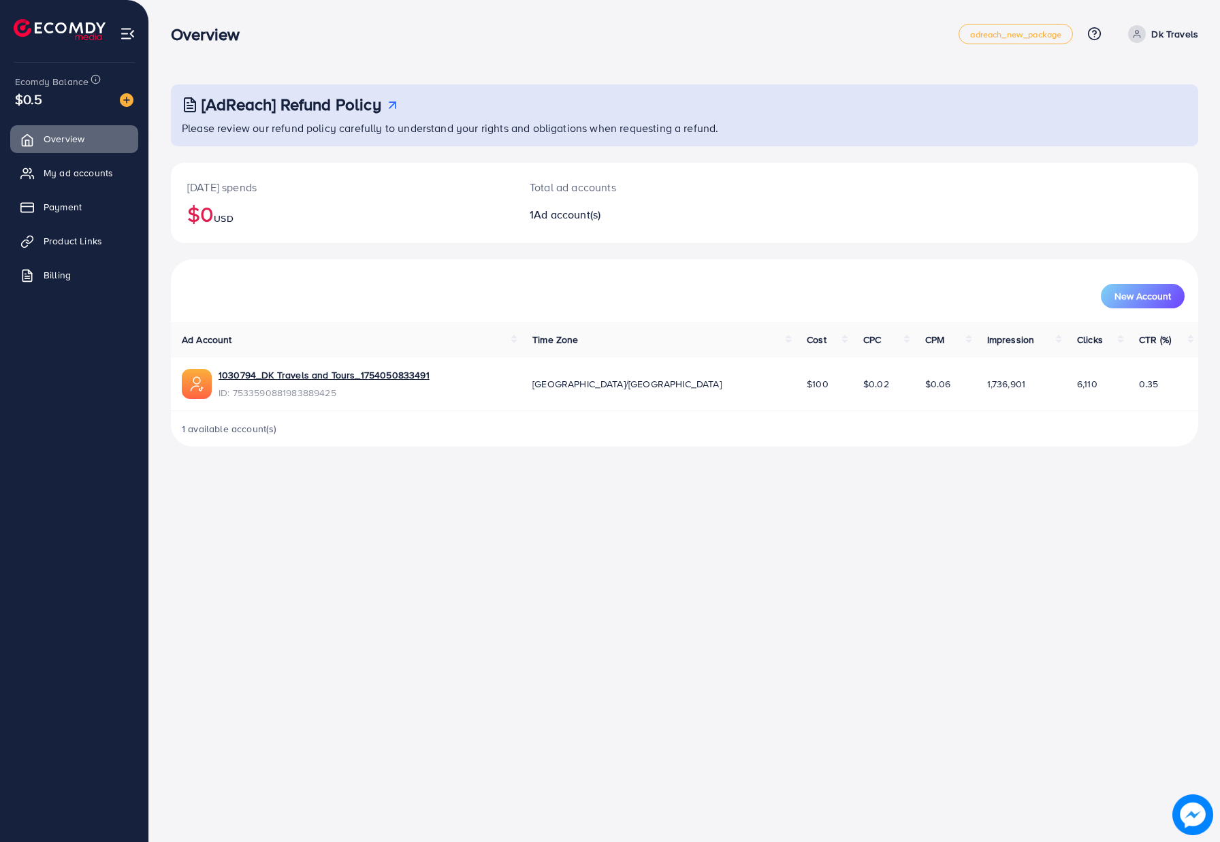
click at [411, 532] on div "Overview adreach_new_package Help Center Contact Support Plans and Pricing Term…" at bounding box center [610, 421] width 1220 height 842
click at [88, 174] on span "My ad accounts" at bounding box center [81, 173] width 69 height 14
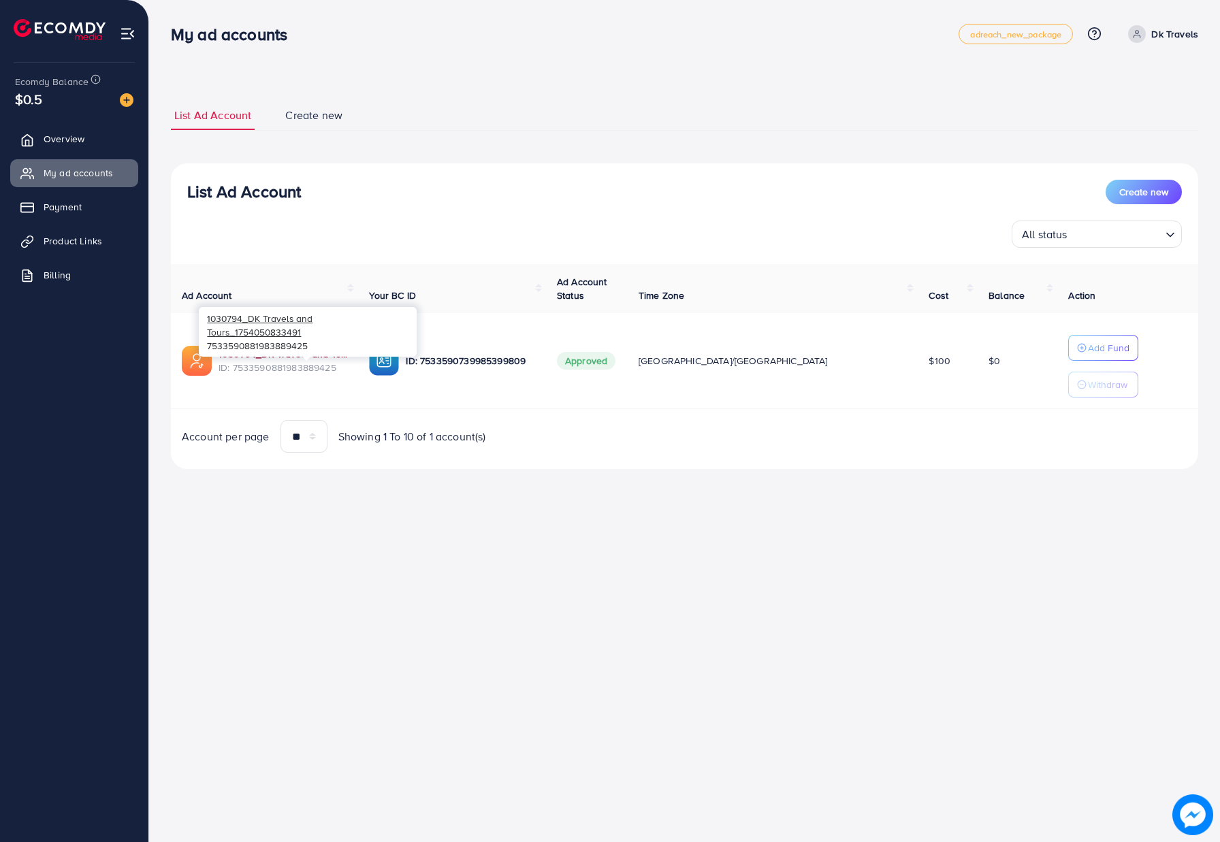
click at [331, 350] on link "1030794_DK Travels and Tours_1754050833491" at bounding box center [282, 354] width 129 height 14
click at [534, 608] on div "My ad accounts adreach_new_package Help Center Contact Support Plans and Pricin…" at bounding box center [610, 421] width 1220 height 842
click at [103, 142] on link "Overview" at bounding box center [74, 138] width 128 height 27
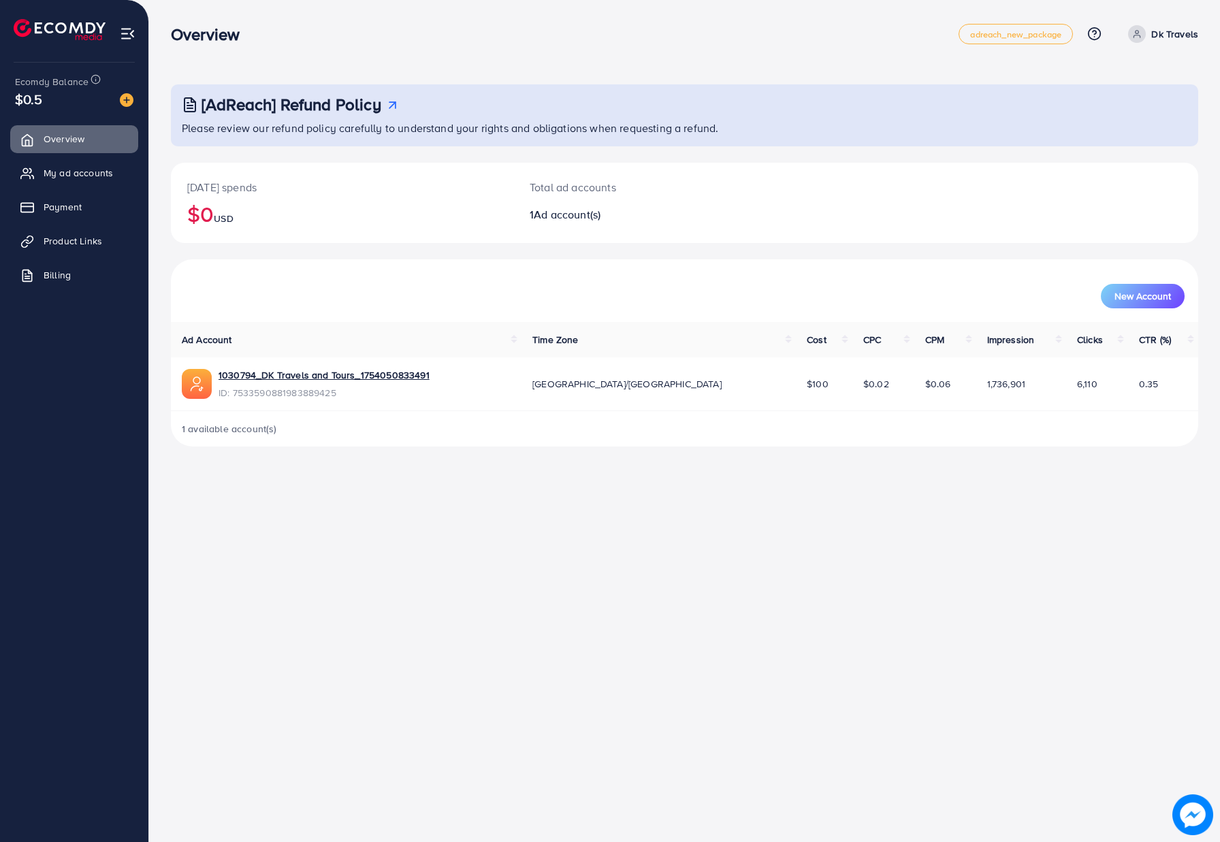
drag, startPoint x: 405, startPoint y: 506, endPoint x: 396, endPoint y: 489, distance: 18.6
click at [405, 506] on div "Overview adreach_new_package Help Center Contact Support Plans and Pricing Term…" at bounding box center [610, 421] width 1220 height 842
click at [336, 460] on div "[AdReach] Refund Policy Please review our refund policy carefully to understand…" at bounding box center [684, 234] width 1071 height 468
click at [346, 468] on div "[AdReach] Refund Policy Please review our refund policy carefully to understand…" at bounding box center [684, 234] width 1071 height 468
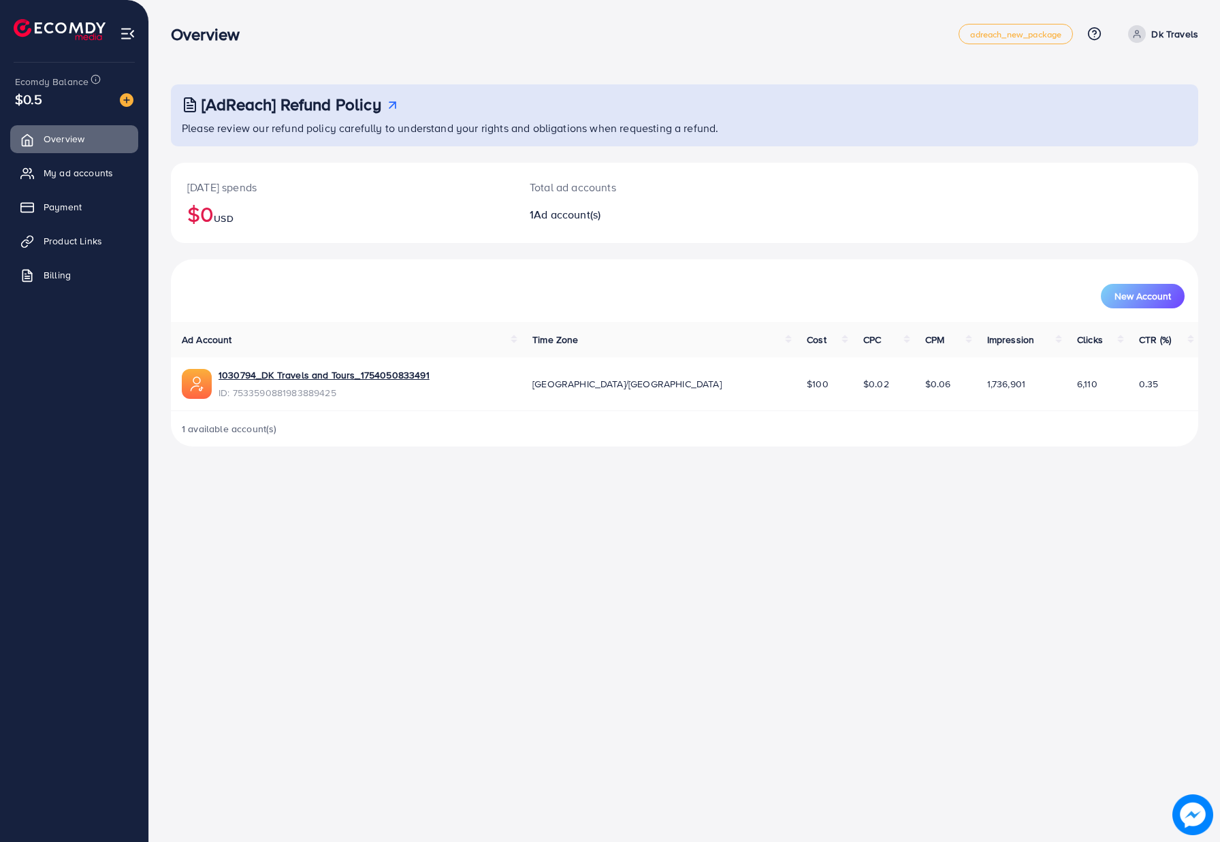
click at [466, 363] on td "1030794_DK Travels and Tours_1754050833491 ID: 7533590881983889425" at bounding box center [346, 383] width 350 height 53
click at [96, 167] on span "My ad accounts" at bounding box center [81, 173] width 69 height 14
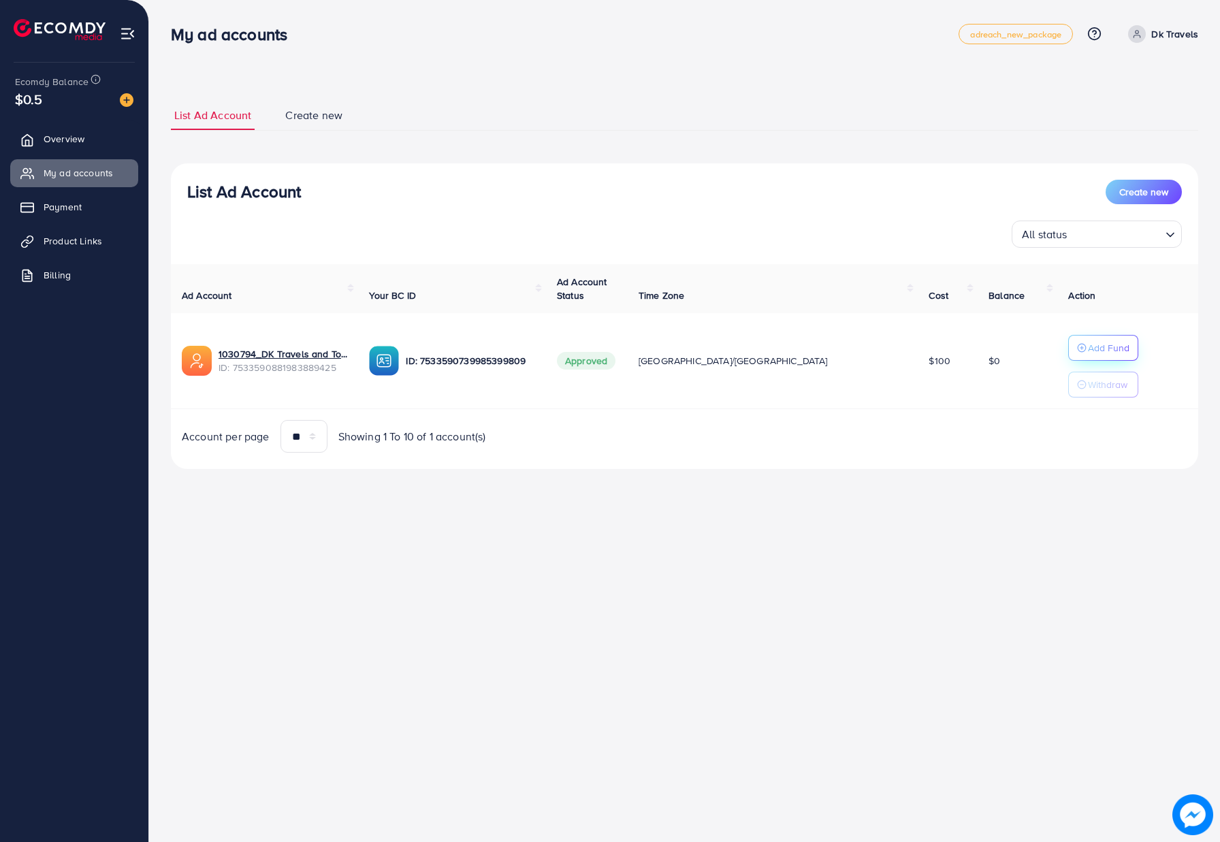
click at [1096, 340] on button "Add Fund" at bounding box center [1103, 348] width 70 height 26
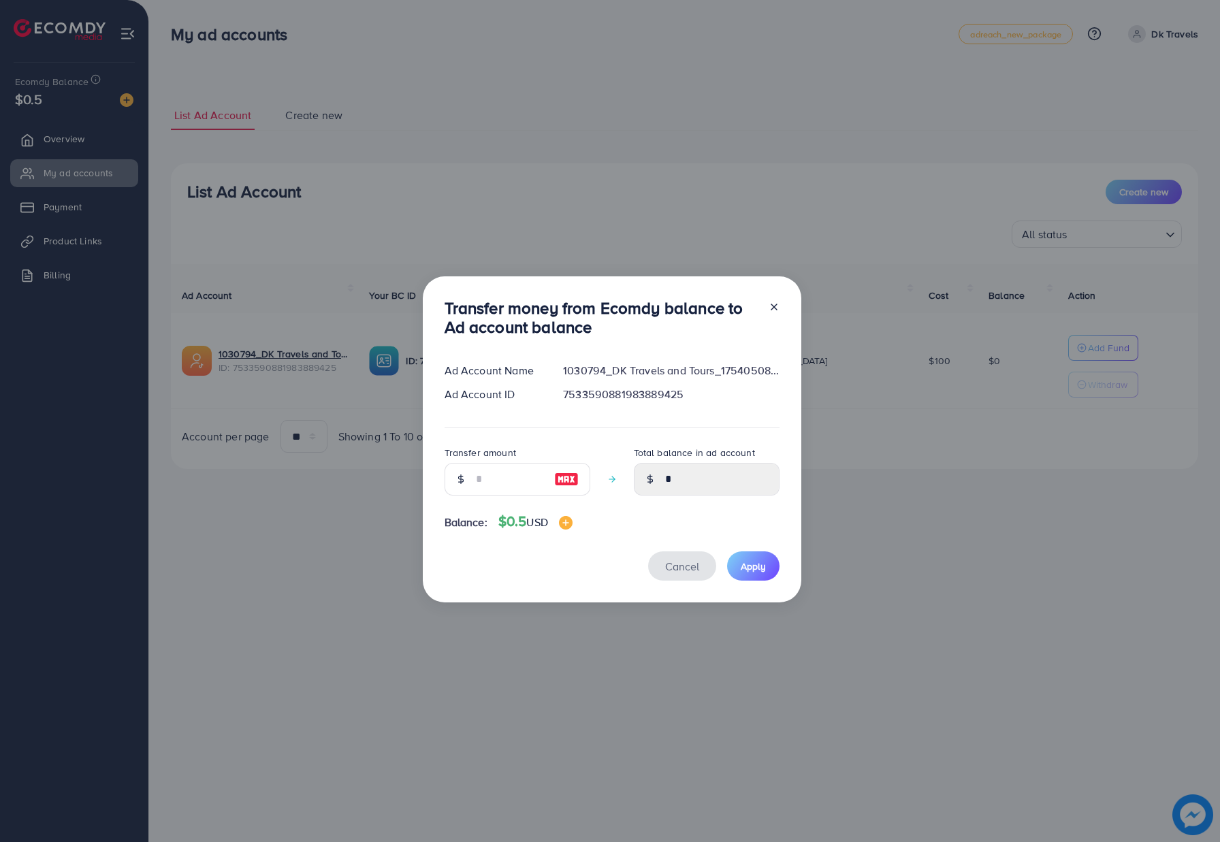
drag, startPoint x: 688, startPoint y: 568, endPoint x: 658, endPoint y: 553, distance: 33.5
click at [683, 568] on span "Cancel" at bounding box center [682, 566] width 34 height 15
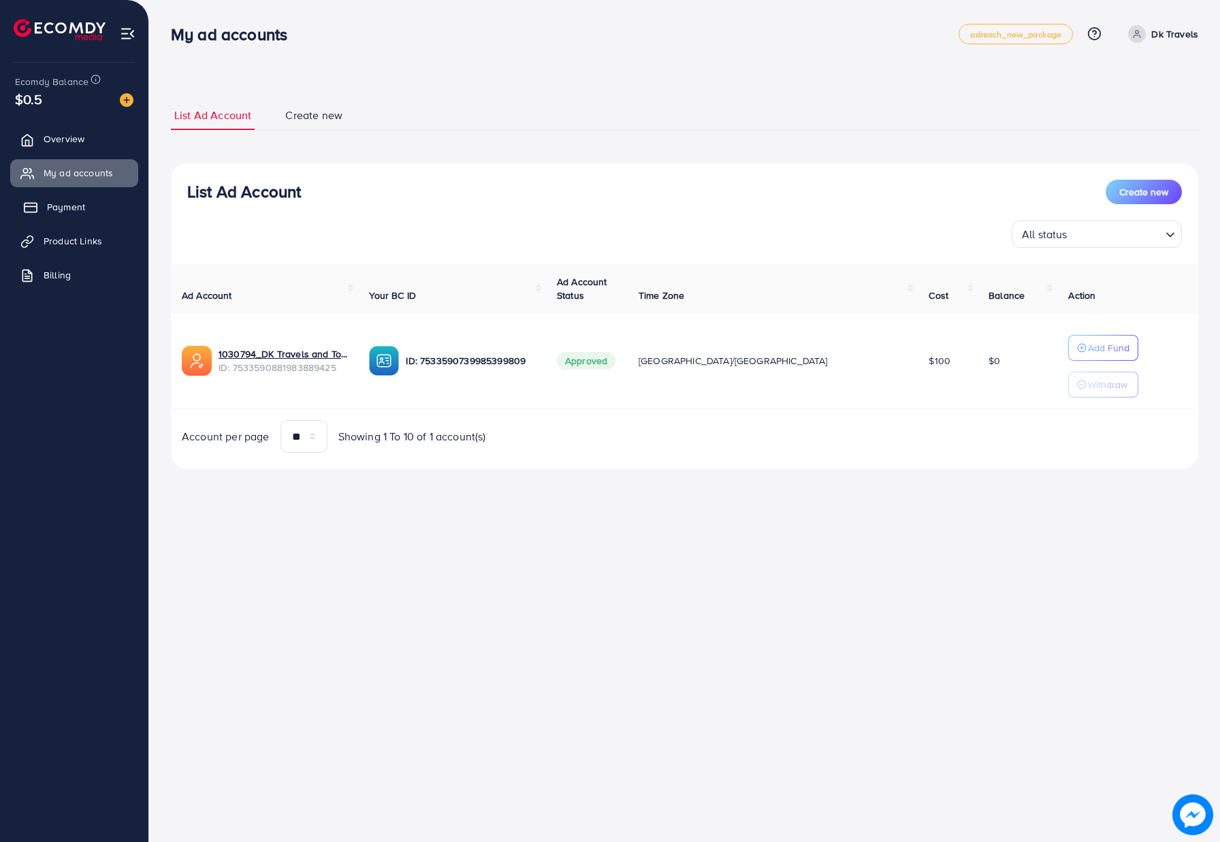
click at [115, 206] on link "Payment" at bounding box center [74, 206] width 128 height 27
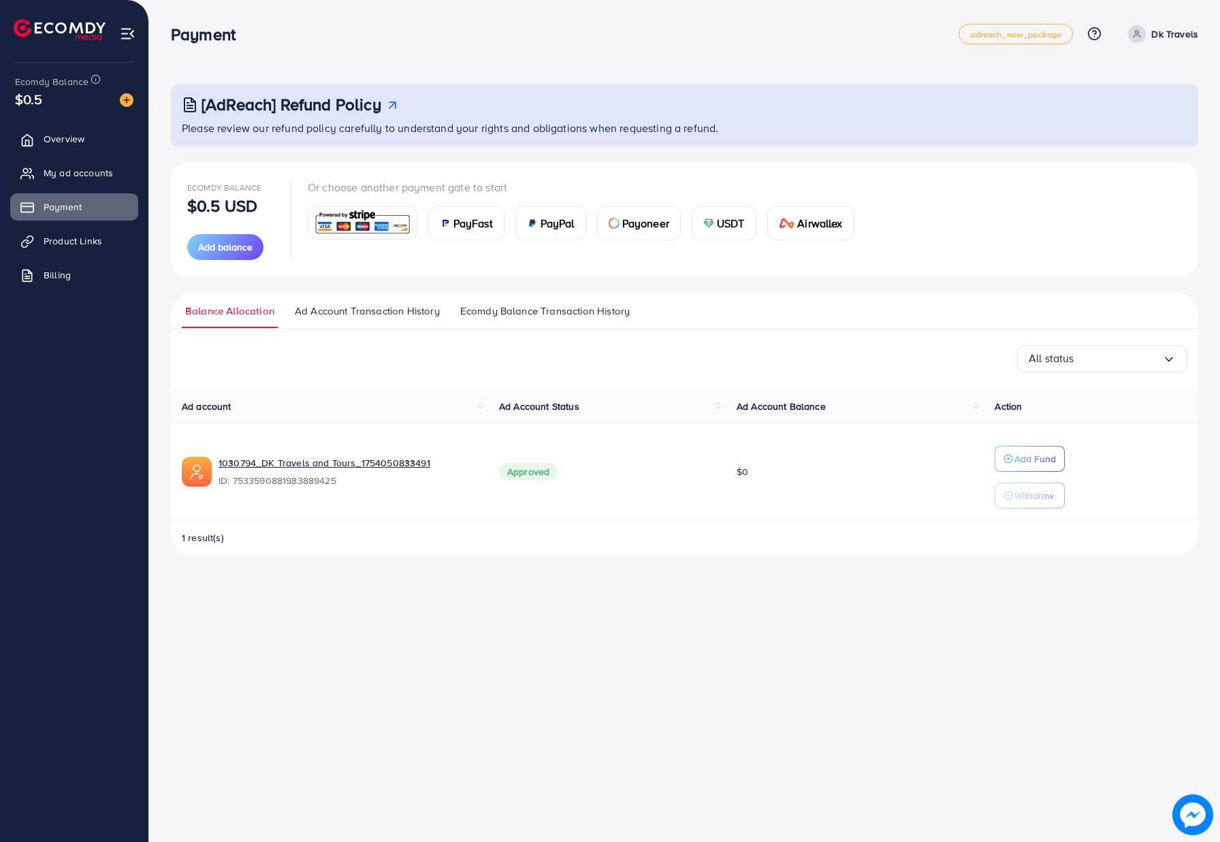
click at [389, 261] on div "Ecomdy Balance $0.5 USD Add balance Or choose another payment gate to start Pay…" at bounding box center [684, 220] width 1027 height 114
click at [1041, 456] on p "Add Fund" at bounding box center [1035, 459] width 42 height 16
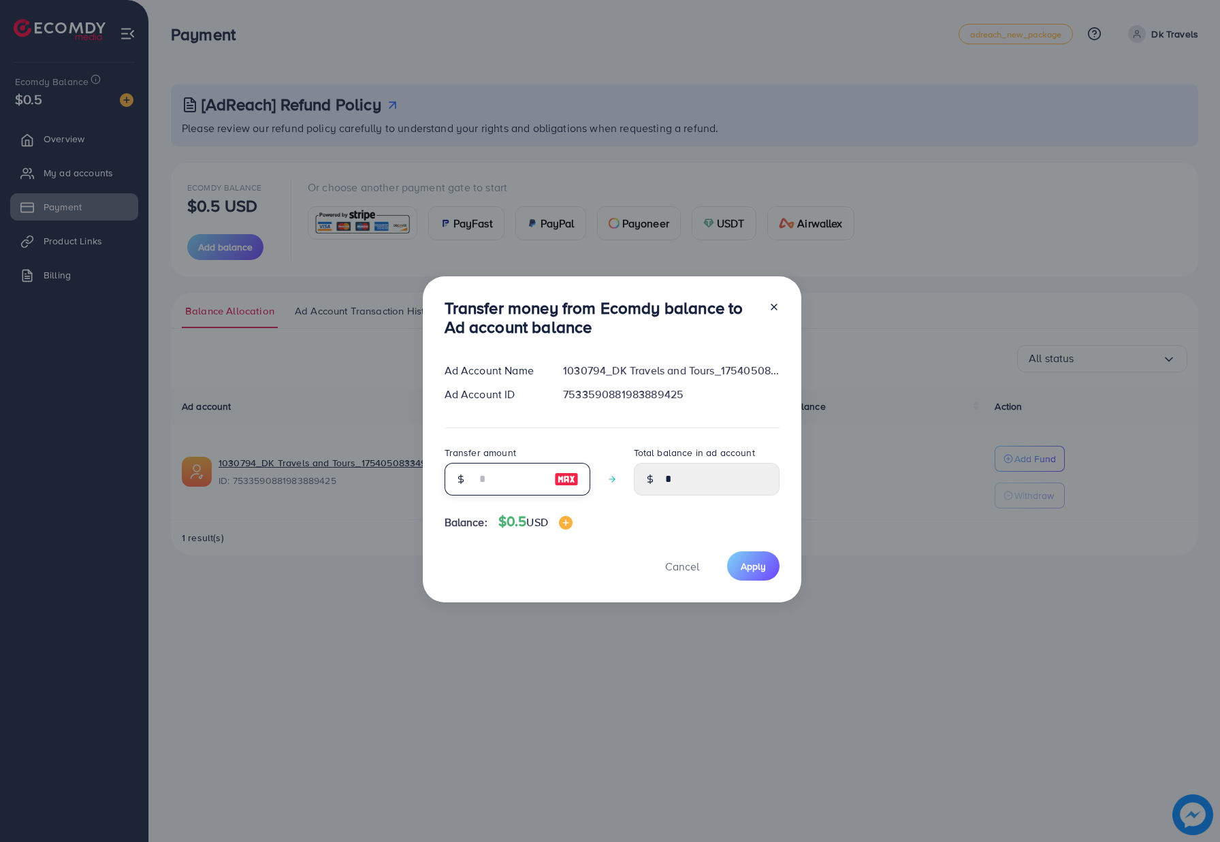
click at [512, 480] on input "number" at bounding box center [510, 479] width 68 height 33
type input "*"
type input "****"
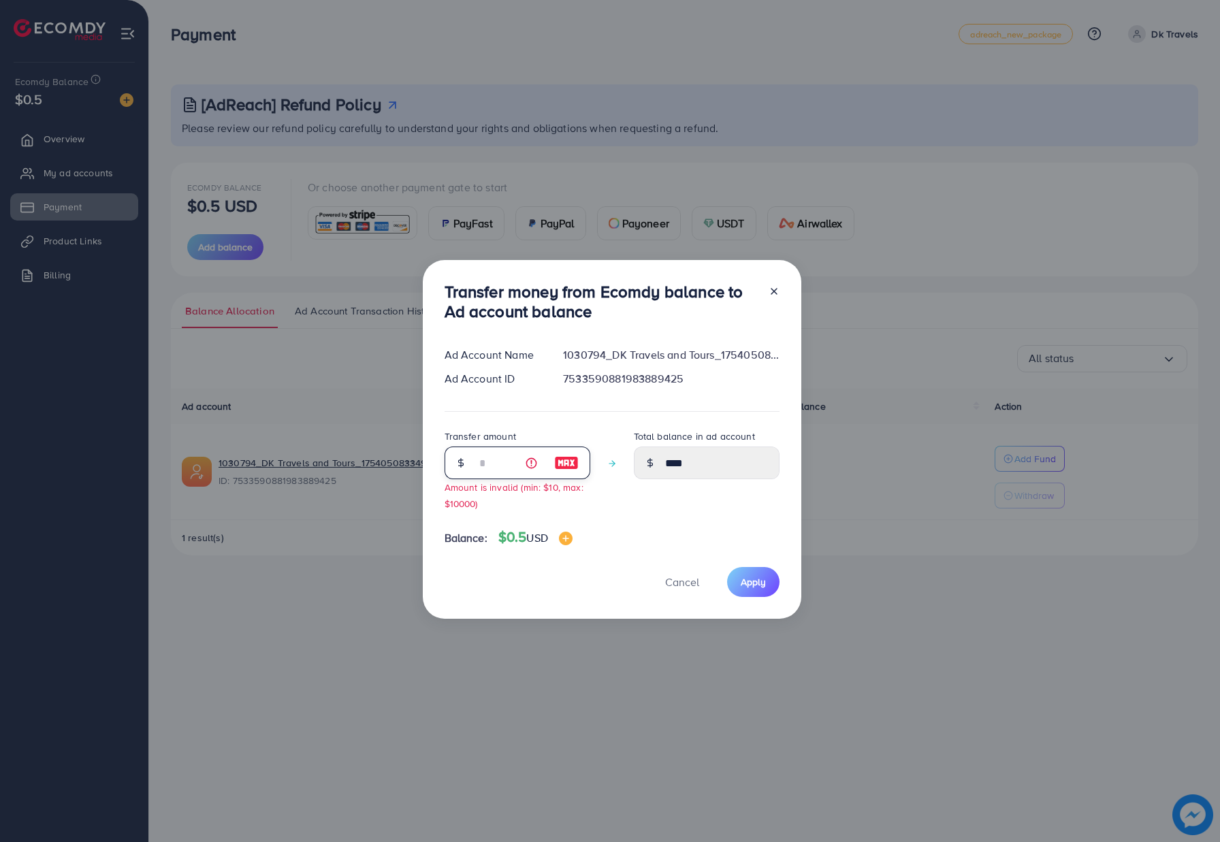
type input "*"
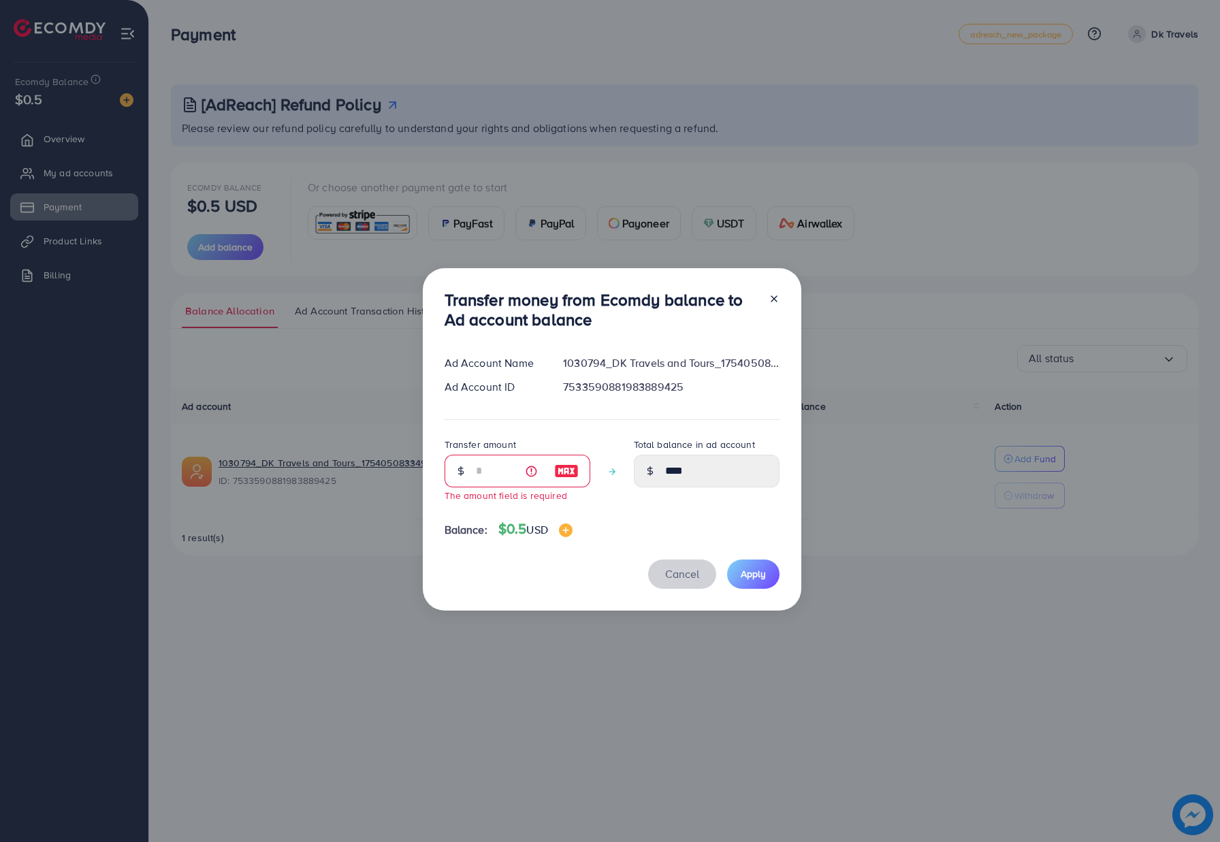
drag, startPoint x: 665, startPoint y: 568, endPoint x: 644, endPoint y: 567, distance: 21.1
click at [661, 568] on button "Cancel" at bounding box center [682, 573] width 68 height 29
type input "*"
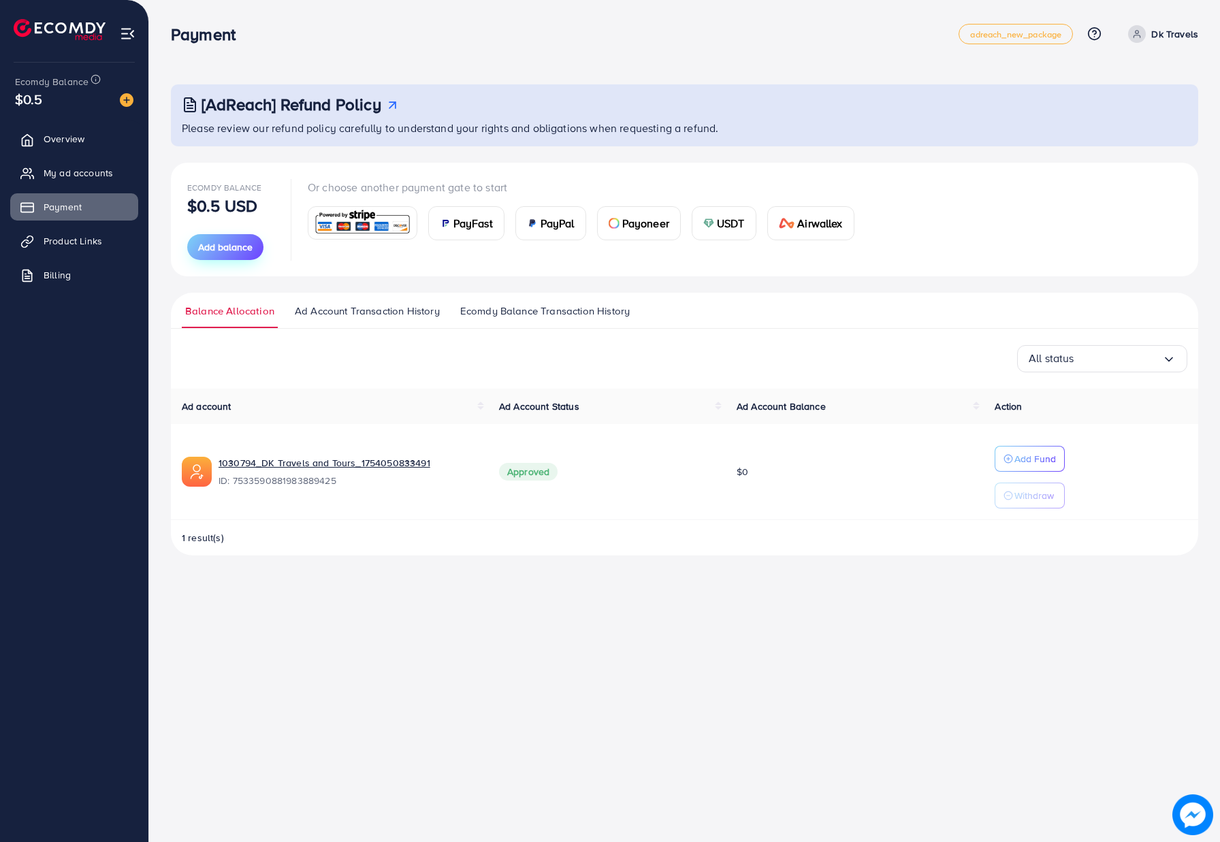
click at [231, 249] on span "Add balance" at bounding box center [225, 247] width 54 height 14
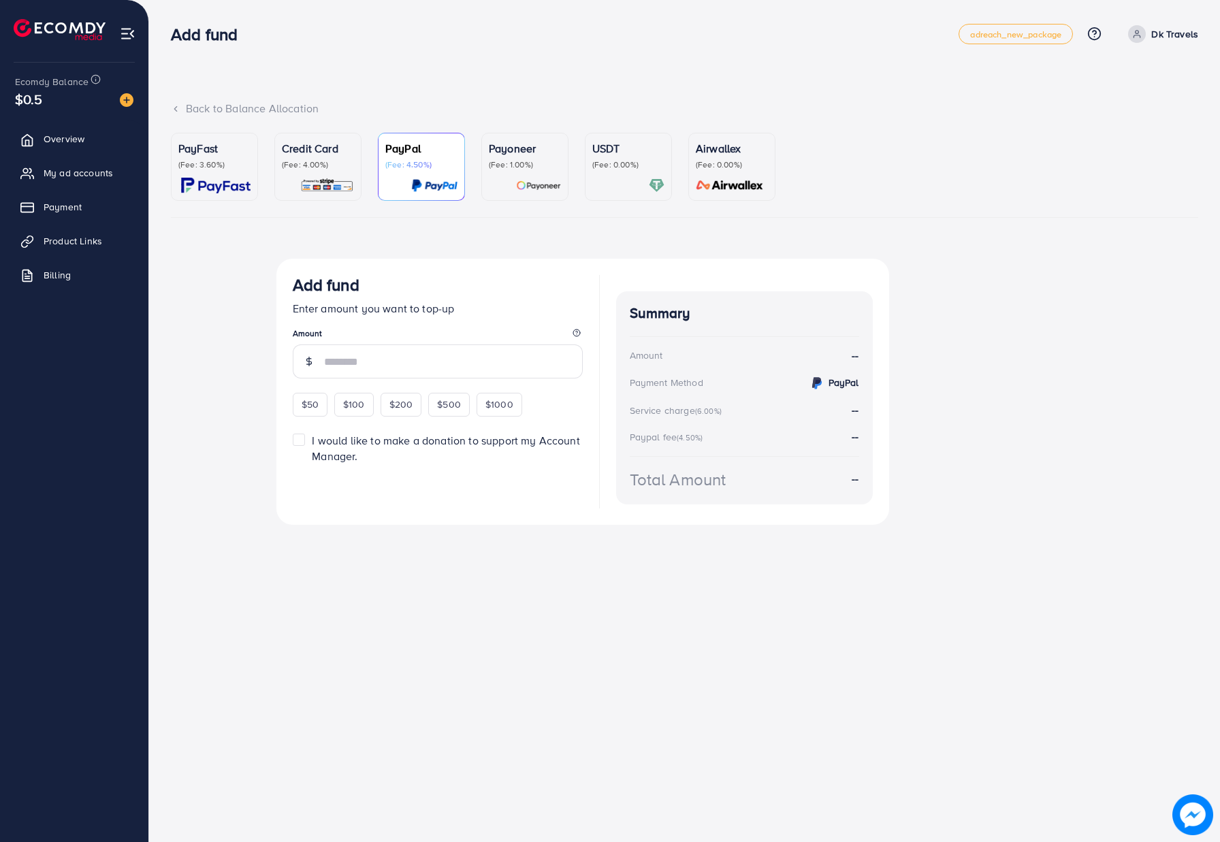
click at [317, 151] on p "Credit Card" at bounding box center [318, 148] width 72 height 16
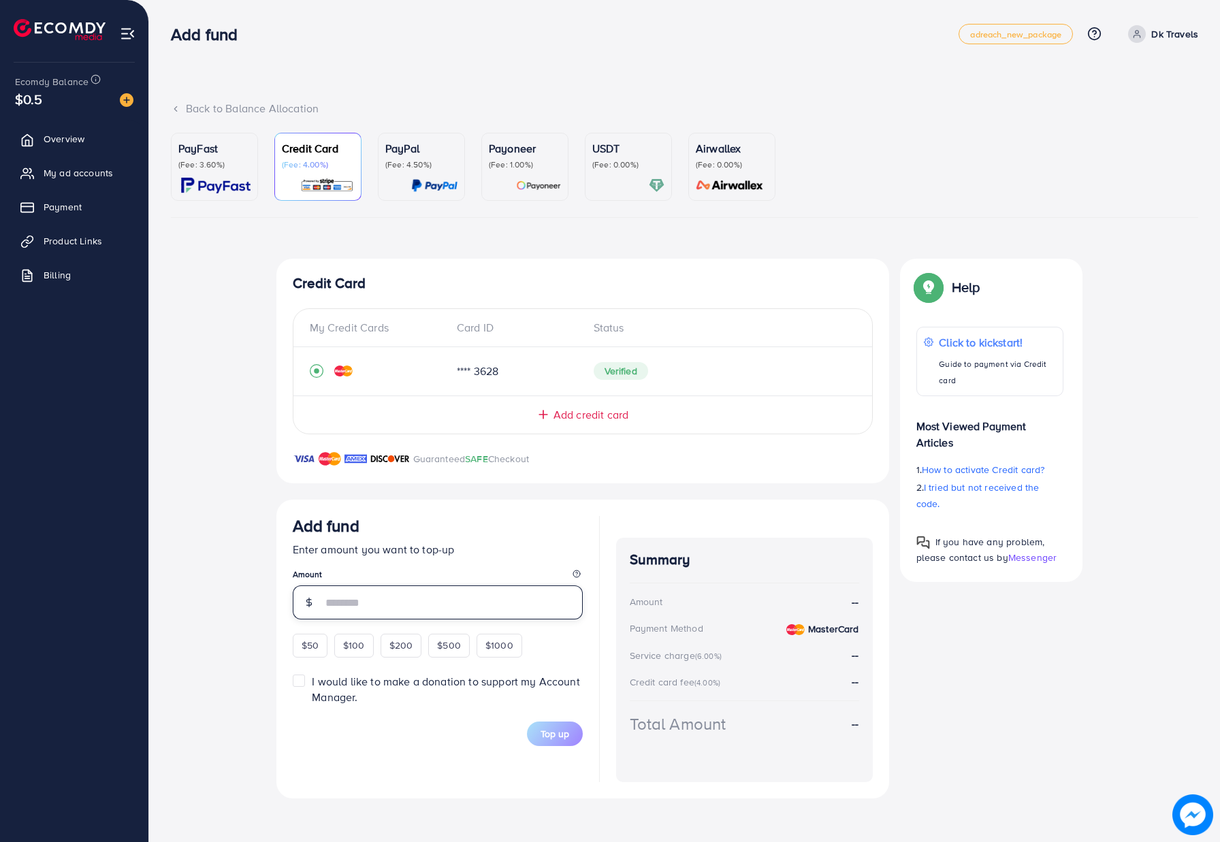
click at [462, 603] on input "number" at bounding box center [453, 602] width 259 height 34
click at [302, 645] on div "$50 $100 $200 $500 $1000" at bounding box center [432, 643] width 279 height 27
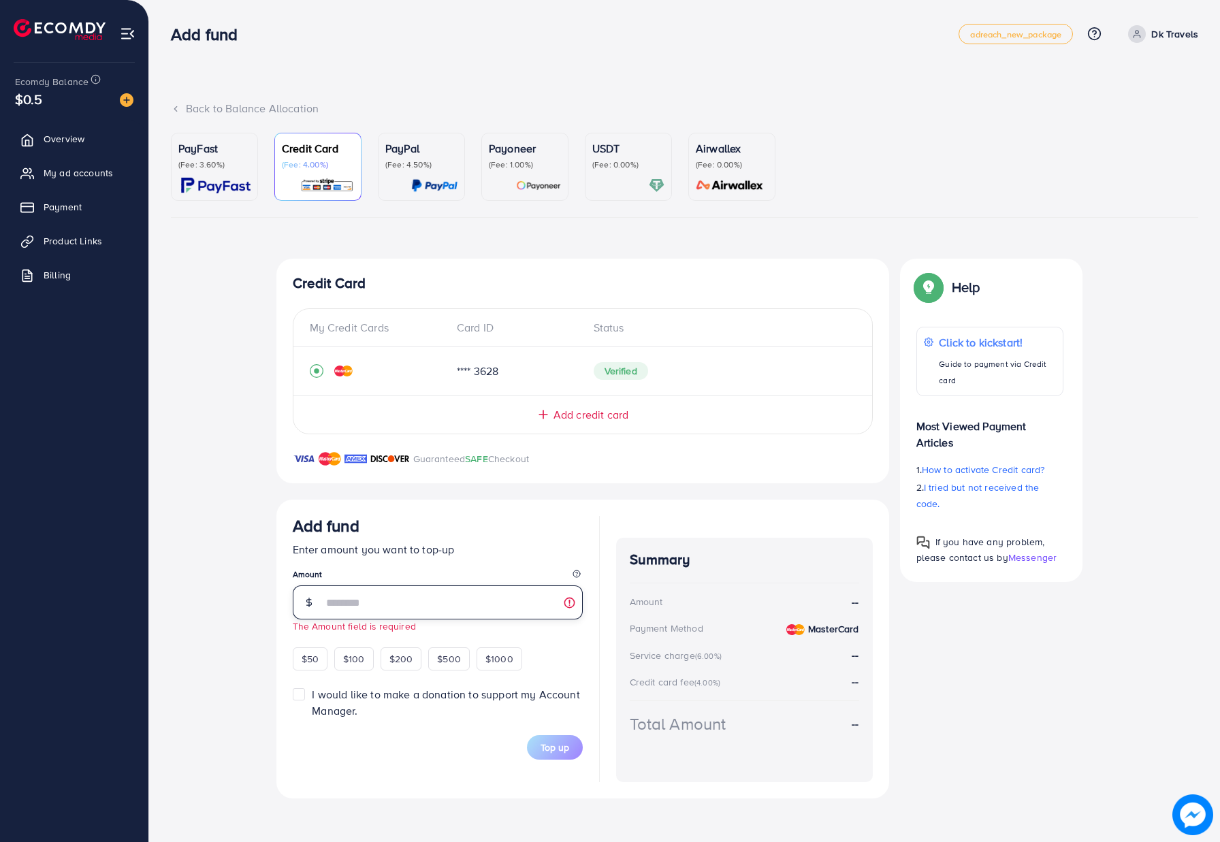
click at [337, 601] on input "number" at bounding box center [453, 602] width 259 height 34
click at [316, 657] on span "$50" at bounding box center [309, 659] width 17 height 14
type input "**"
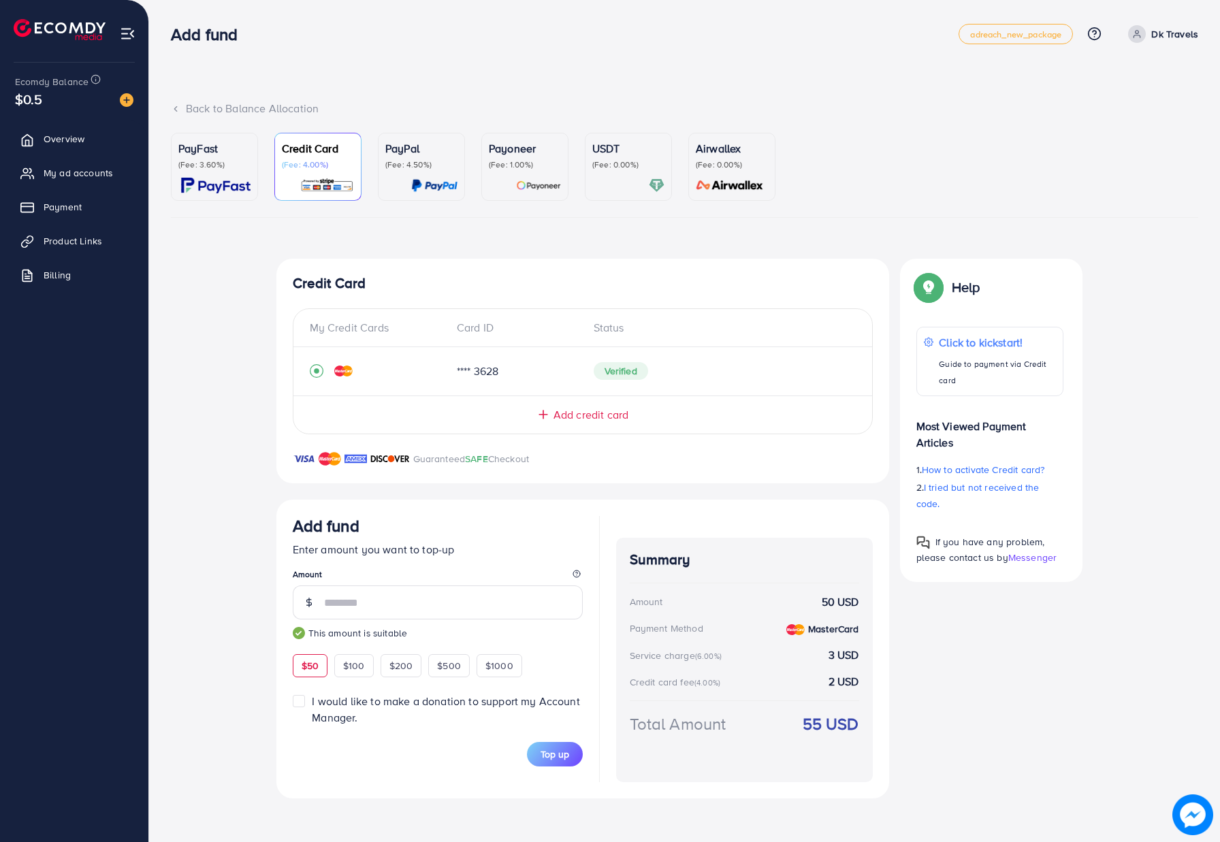
click at [416, 567] on div "Add fund Enter amount you want to top-up Amount ** This amount is suitable $50 …" at bounding box center [438, 596] width 290 height 161
click at [569, 754] on button "Top up" at bounding box center [555, 754] width 56 height 24
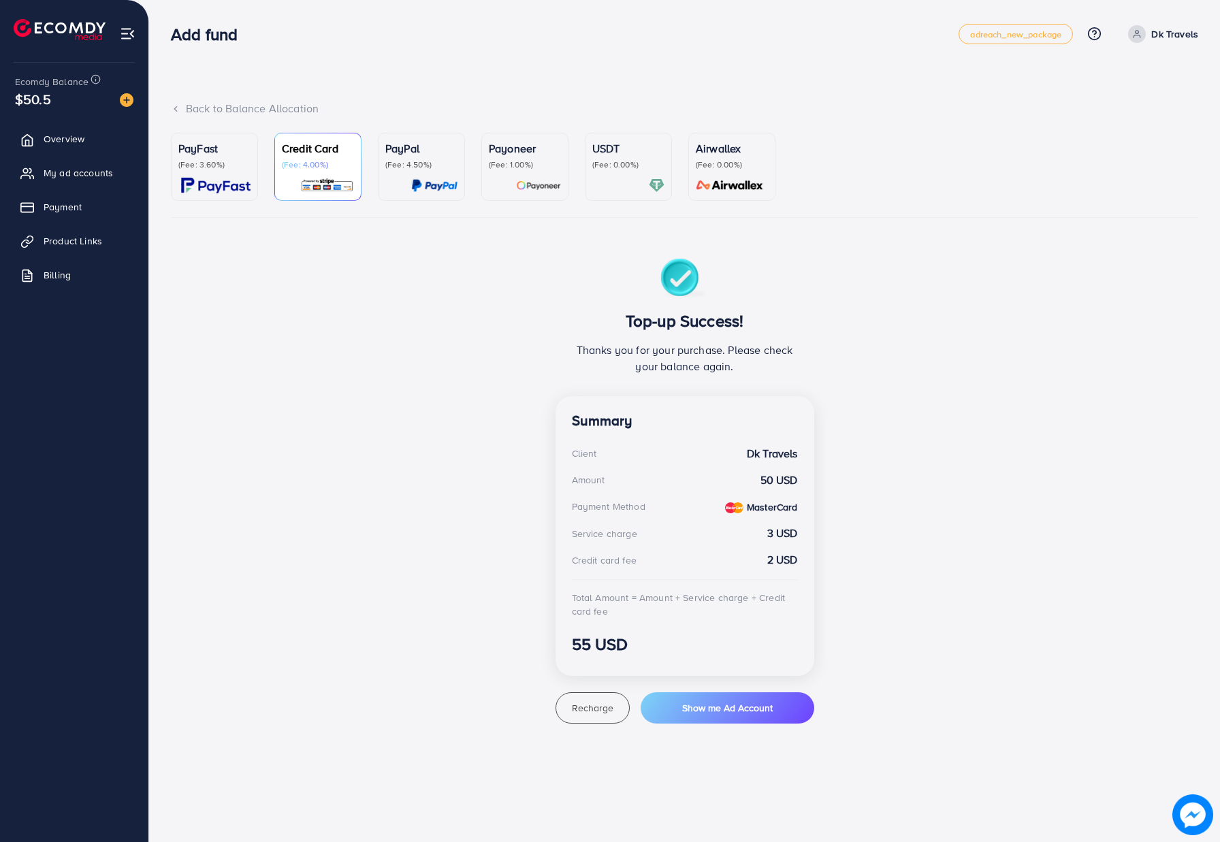
drag, startPoint x: 397, startPoint y: 425, endPoint x: 393, endPoint y: 417, distance: 9.1
click at [397, 425] on div "Top-up Success! Thanks you for your purchase. Please check your balance again. …" at bounding box center [684, 491] width 817 height 465
click at [91, 135] on link "Overview" at bounding box center [74, 138] width 128 height 27
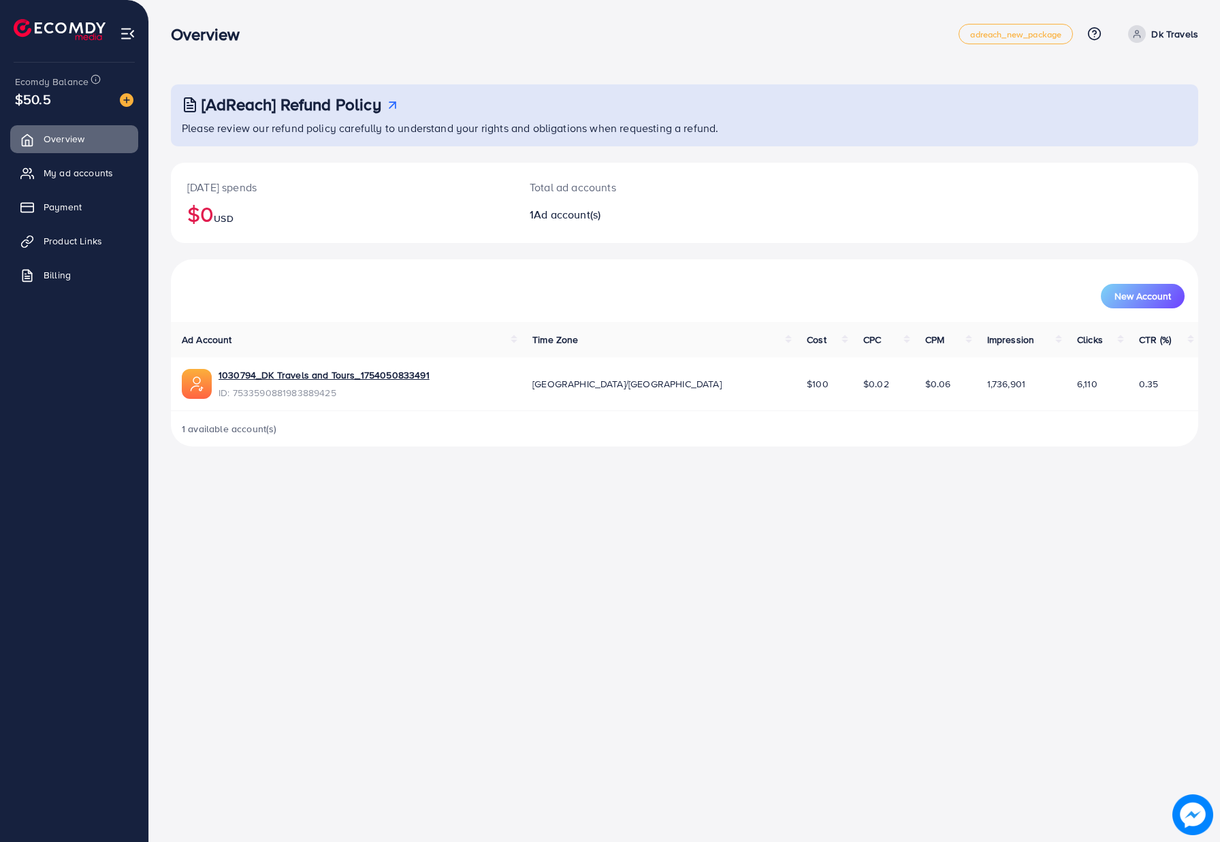
click at [412, 561] on div "Overview adreach_new_package Help Center Contact Support Plans and Pricing Term…" at bounding box center [610, 421] width 1220 height 842
click at [103, 174] on span "My ad accounts" at bounding box center [81, 173] width 69 height 14
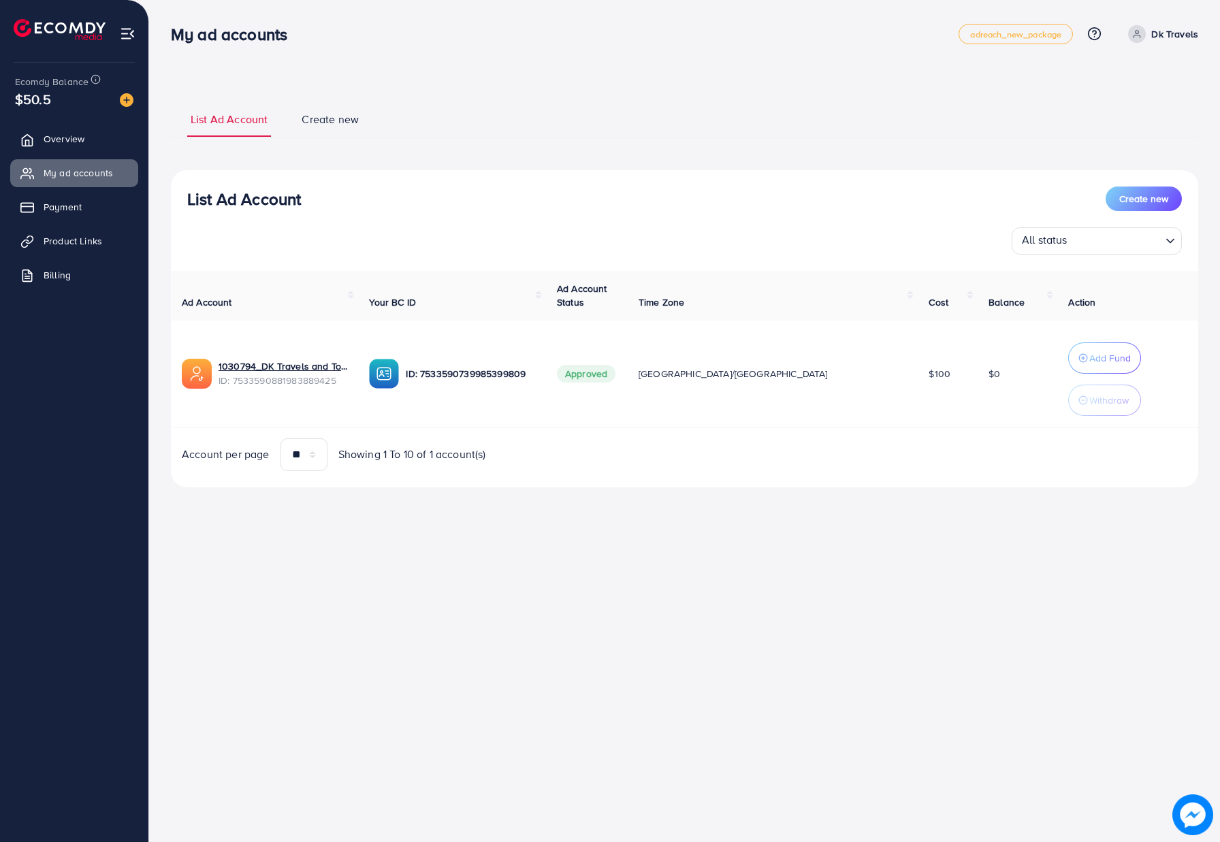
drag, startPoint x: 918, startPoint y: 398, endPoint x: 1008, endPoint y: 370, distance: 94.3
click at [926, 395] on tr "1030794_DK Travels and Tours_1754050833491 ID: 7533590881983889425 ID: 75335907…" at bounding box center [684, 374] width 1027 height 107
click at [1081, 358] on line "button" at bounding box center [1082, 358] width 3 height 0
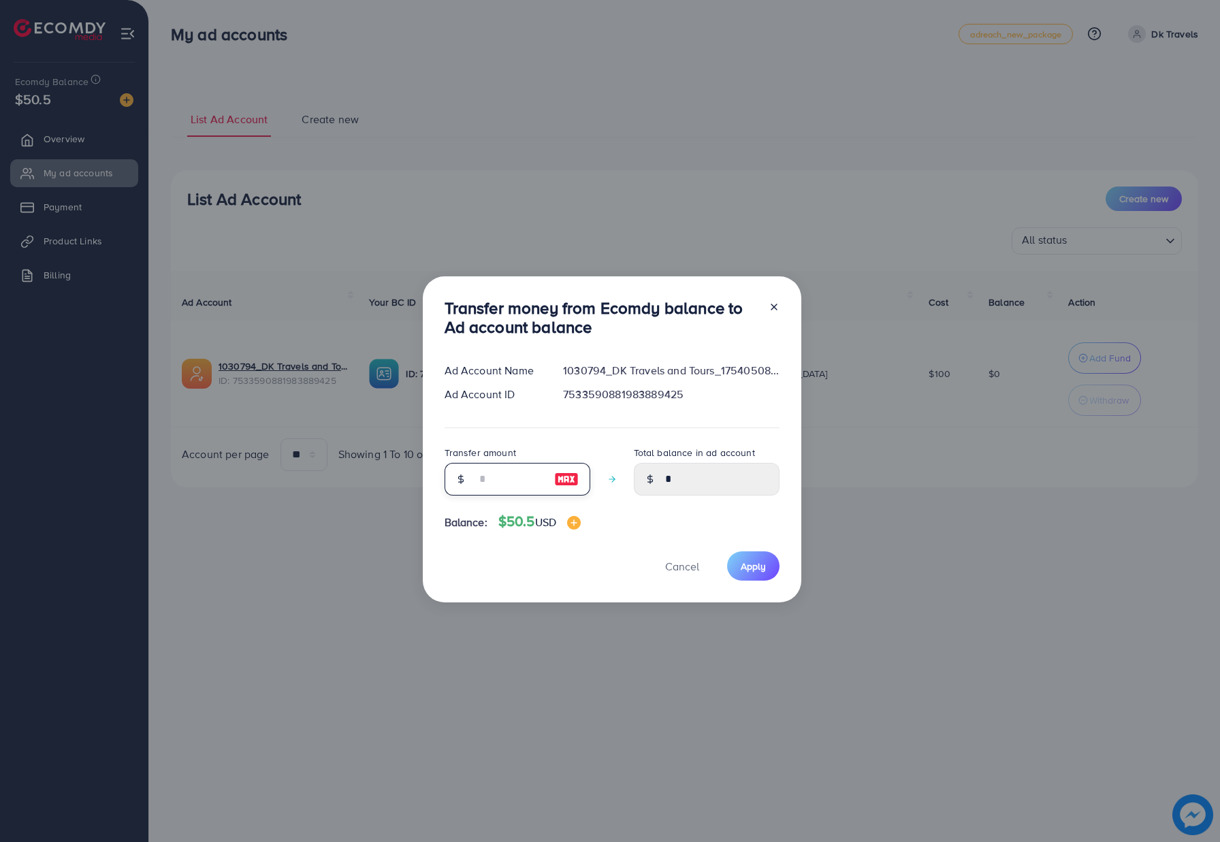
click at [476, 487] on input "number" at bounding box center [510, 479] width 68 height 33
type input "*"
type input "****"
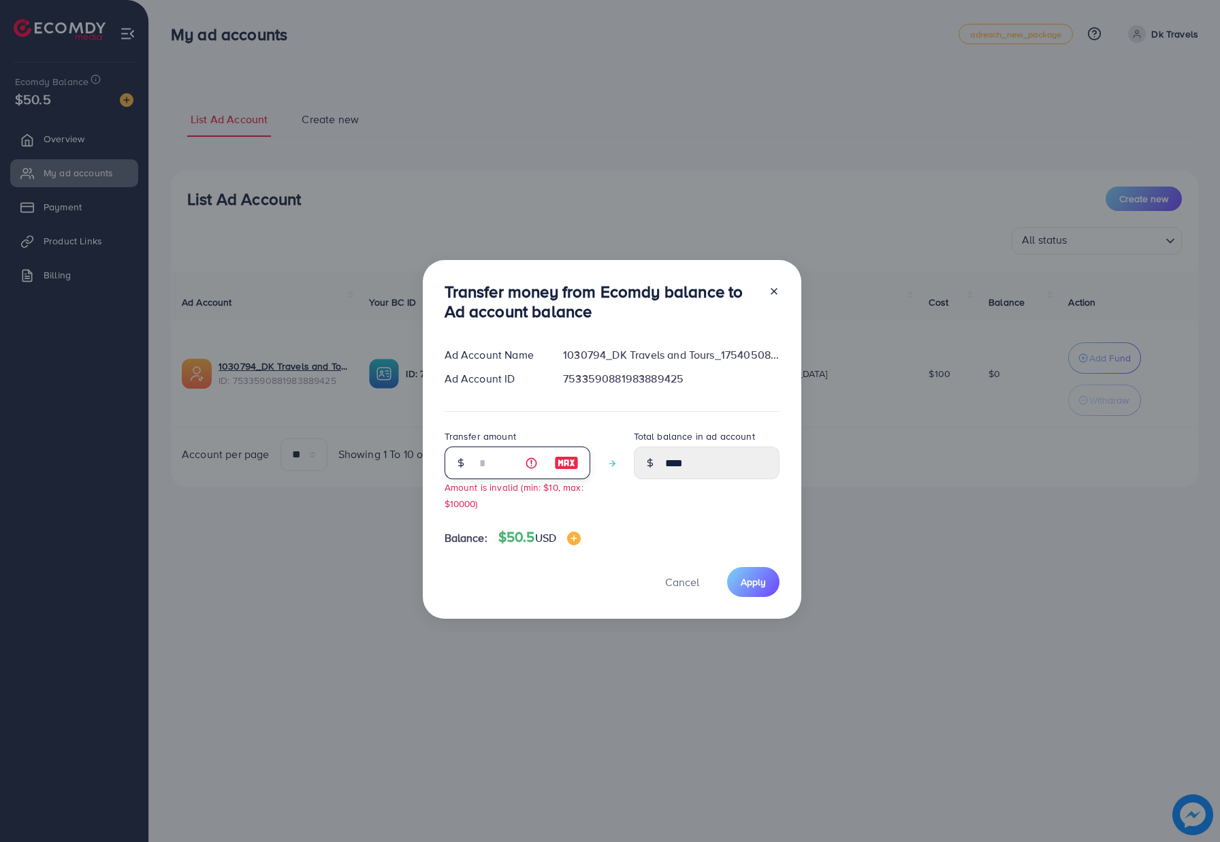
type input "**"
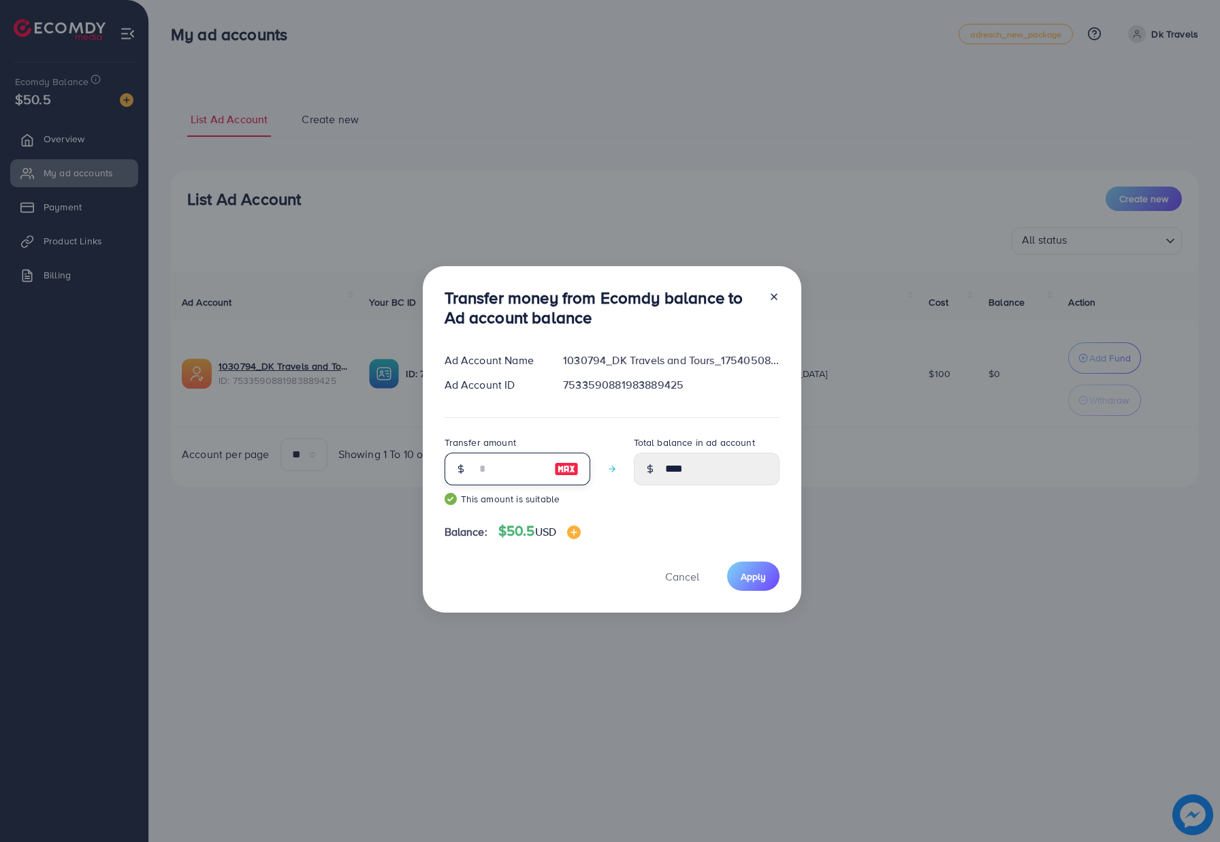
type input "*****"
type input "**"
click at [529, 581] on div "Cancel Apply" at bounding box center [611, 575] width 335 height 29
click at [753, 574] on span "Apply" at bounding box center [752, 577] width 25 height 14
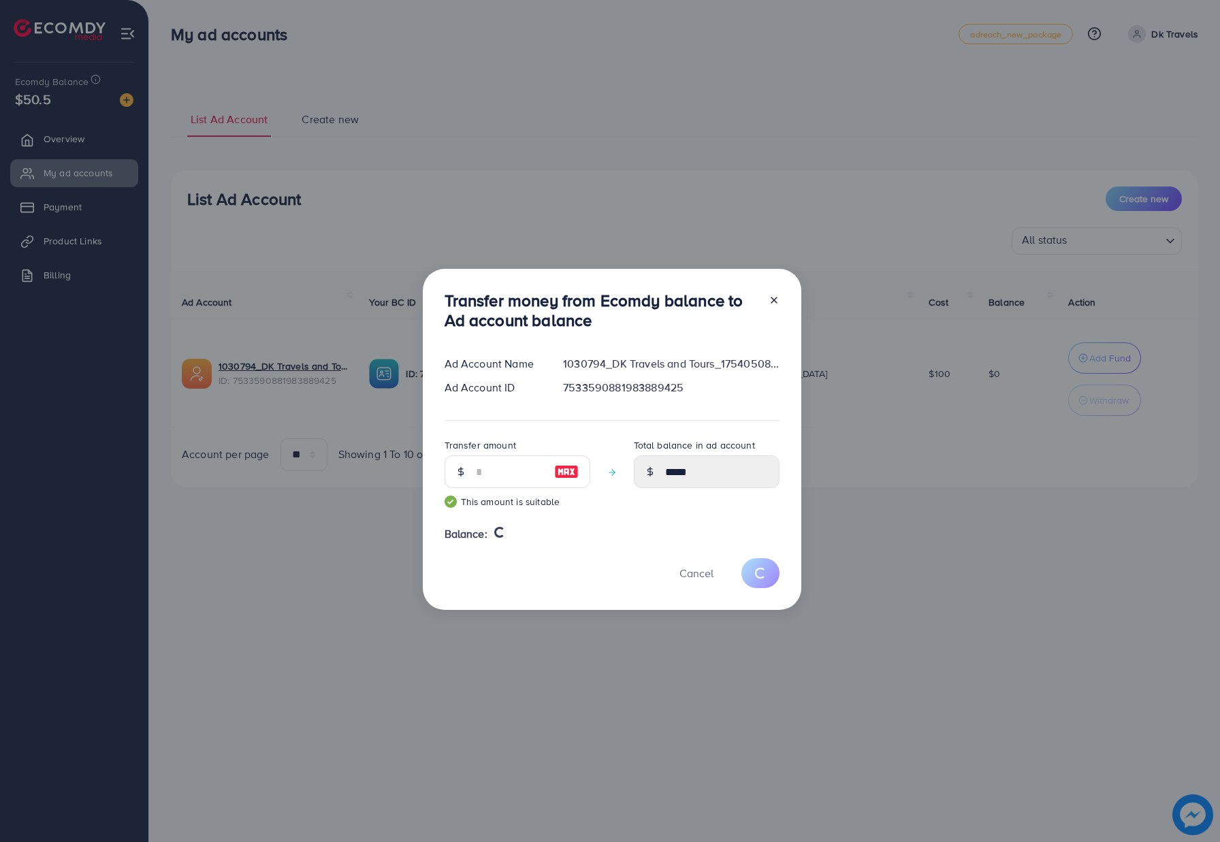
type input "*"
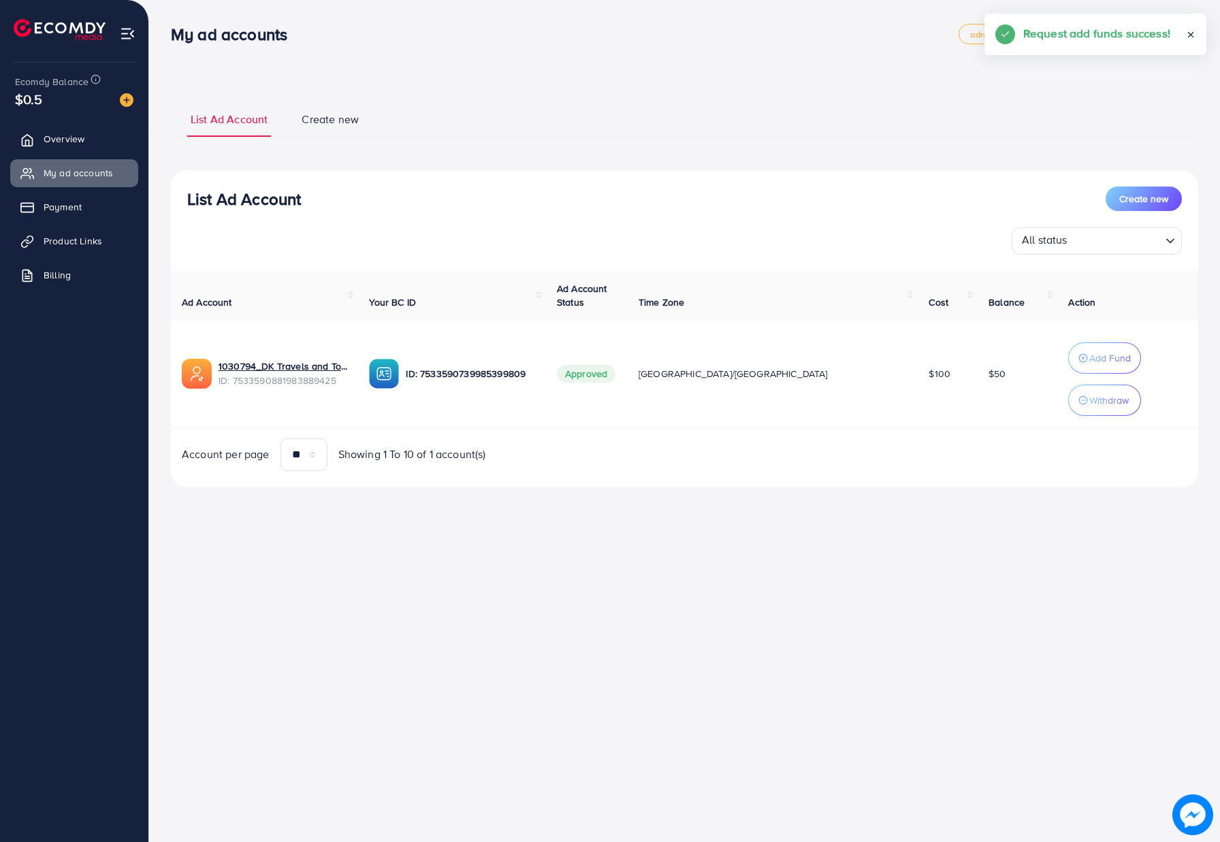
click at [560, 528] on div "My ad accounts adreach_new_package Help Center Contact Support Plans and Pricin…" at bounding box center [610, 421] width 1220 height 842
click at [615, 107] on ul "List Ad Account Create new" at bounding box center [684, 119] width 1027 height 37
click at [1169, 30] on p "Dk Travels" at bounding box center [1174, 34] width 47 height 16
click at [1127, 110] on span "Log out" at bounding box center [1116, 111] width 37 height 16
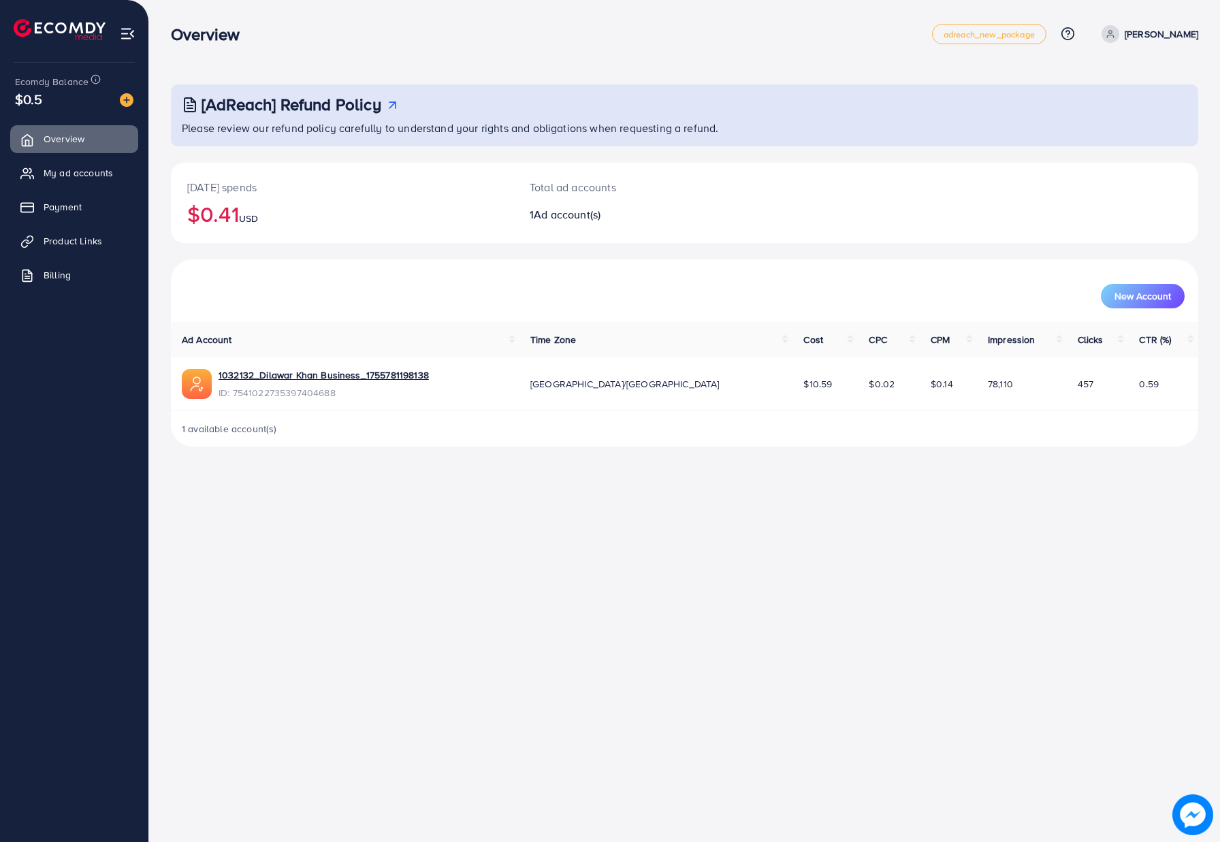
click at [485, 523] on div "Overview adreach_new_package Help Center Contact Support Plans and Pricing Term…" at bounding box center [610, 421] width 1220 height 842
click at [105, 171] on span "My ad accounts" at bounding box center [81, 173] width 69 height 14
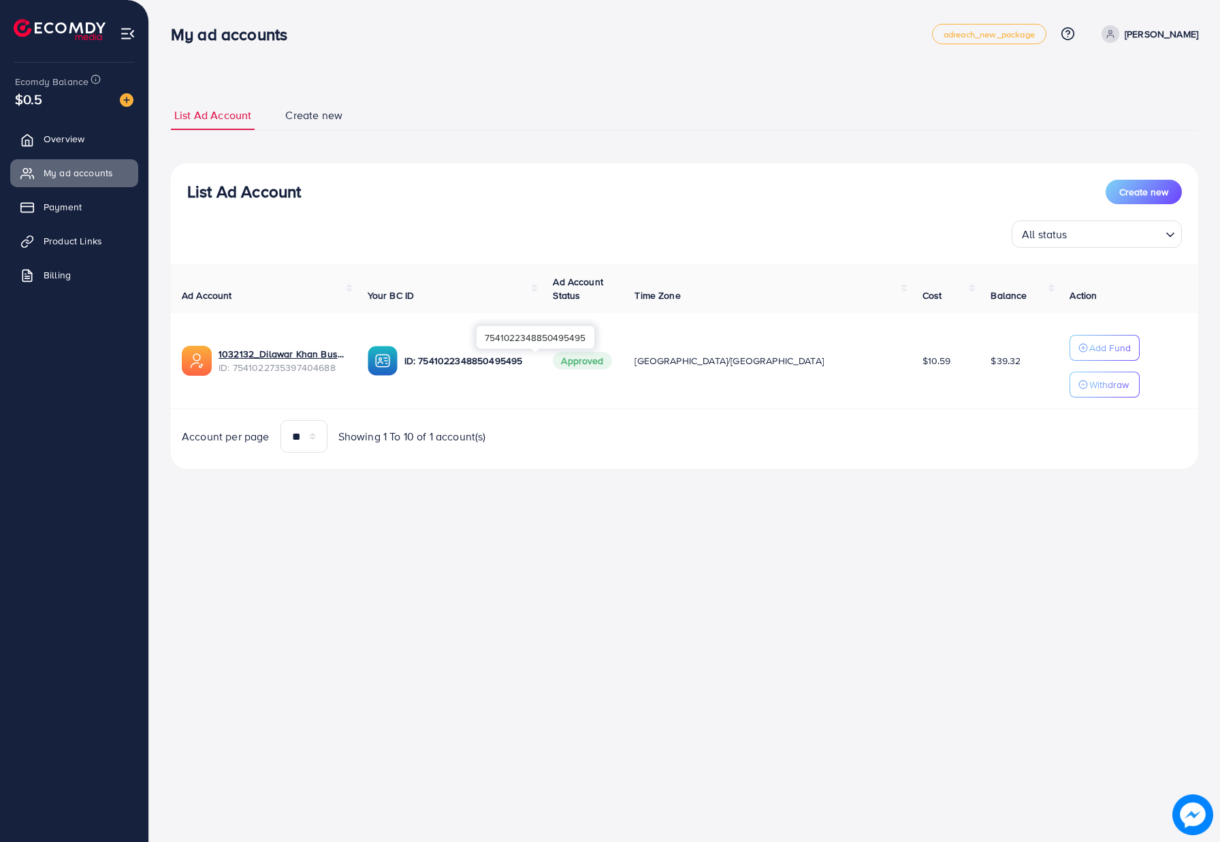
click at [532, 361] on p "ID: 7541022348850495495" at bounding box center [467, 361] width 127 height 16
click at [326, 354] on link "1032132_Dilawar Khan Business_1755781198138" at bounding box center [281, 354] width 127 height 14
click at [411, 233] on div "All status Loading..." at bounding box center [684, 233] width 994 height 27
click at [407, 572] on div "My ad accounts adreach_new_package Help Center Contact Support Plans and Pricin…" at bounding box center [610, 421] width 1220 height 842
click at [69, 336] on ul "Overview My ad accounts Payment Product Links Billing" at bounding box center [74, 446] width 148 height 652
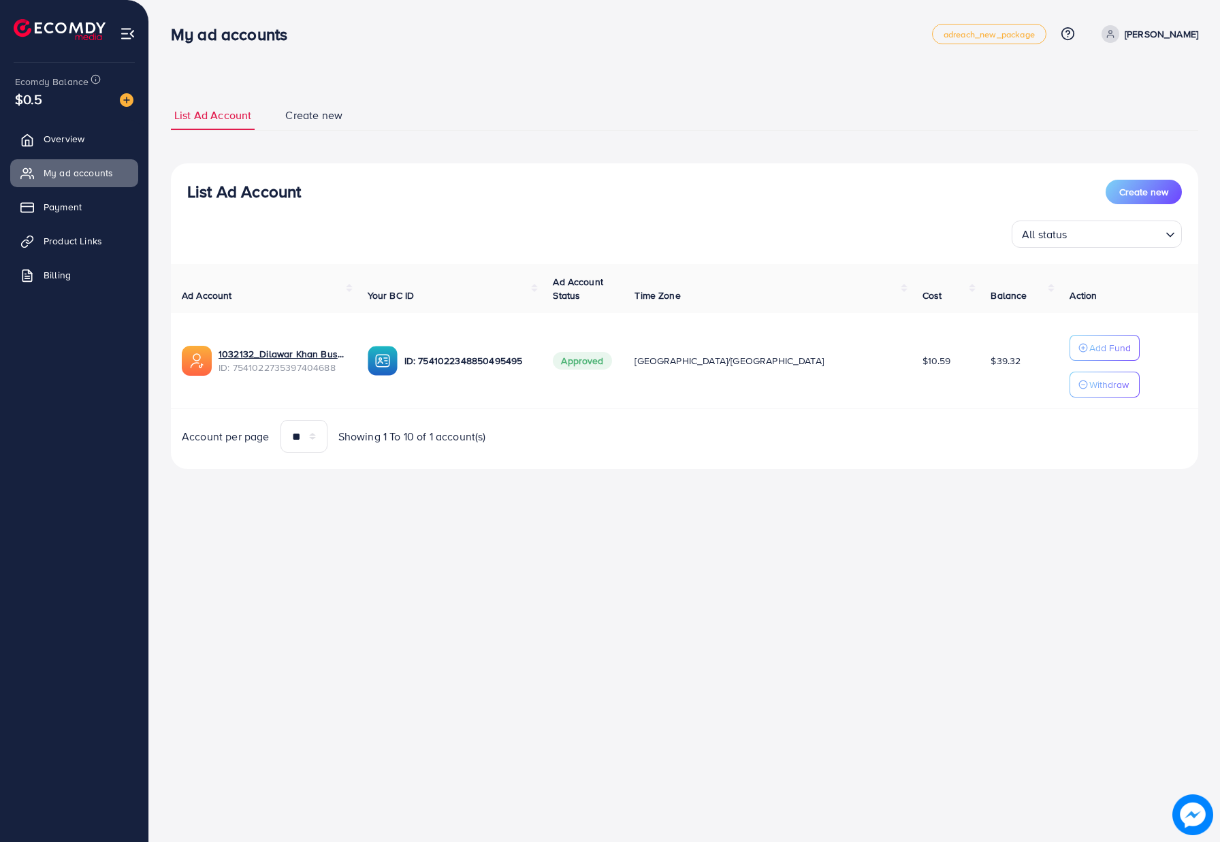
drag, startPoint x: 506, startPoint y: 82, endPoint x: 505, endPoint y: 75, distance: 6.8
click at [506, 82] on div "List Ad Account Create new List Ad Account Create new All status Loading... Ad …" at bounding box center [684, 253] width 1071 height 507
click at [508, 74] on div "List Ad Account Create new List Ad Account Create new All status Loading... Ad …" at bounding box center [684, 253] width 1071 height 507
